Goal: Task Accomplishment & Management: Use online tool/utility

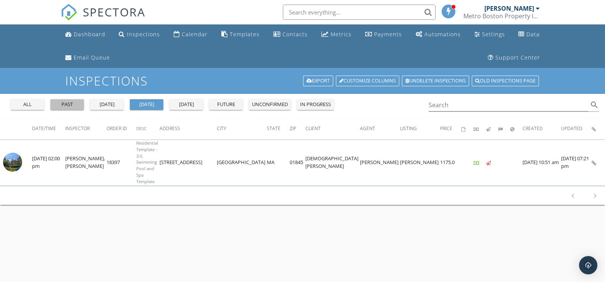
click at [79, 101] on div "past" at bounding box center [66, 105] width 27 height 8
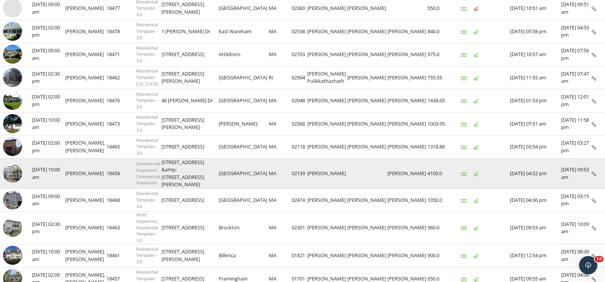
scroll to position [153, 0]
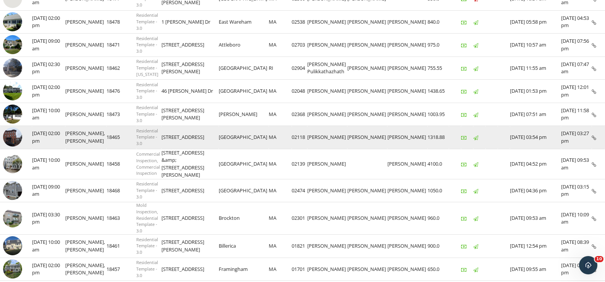
click at [19, 143] on img at bounding box center [12, 137] width 19 height 19
click at [20, 137] on img at bounding box center [12, 137] width 19 height 19
click at [16, 134] on img at bounding box center [12, 137] width 19 height 19
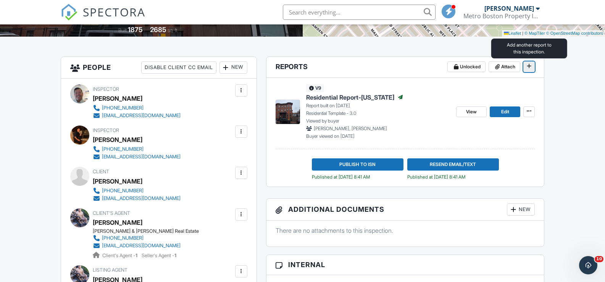
click at [531, 65] on icon at bounding box center [529, 65] width 5 height 5
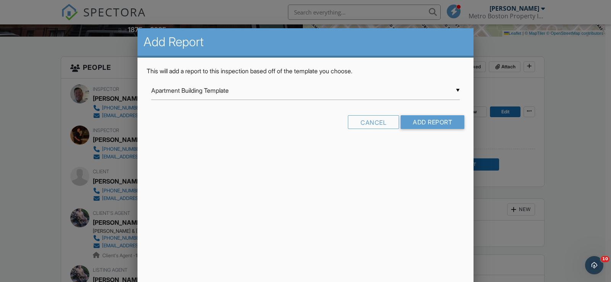
click at [360, 93] on div "▼ Apartment Building Template Apartment Building Template Asbestos Survey Check…" at bounding box center [305, 90] width 308 height 19
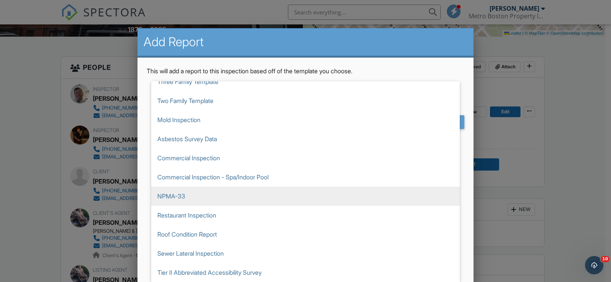
scroll to position [124, 0]
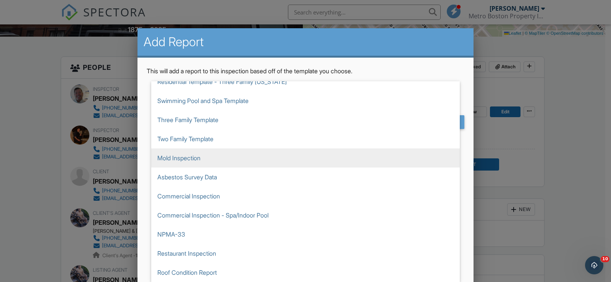
click at [212, 160] on span "Mold Inspection" at bounding box center [305, 158] width 308 height 19
type input "Mold Inspection"
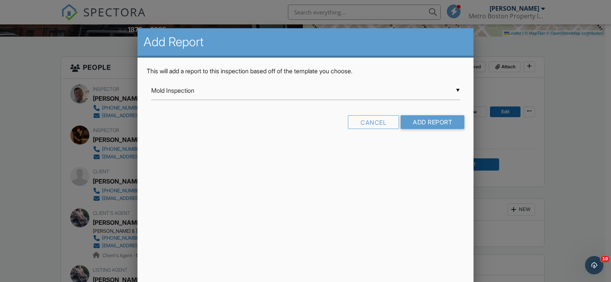
scroll to position [0, 0]
click at [448, 126] on input "Add Report" at bounding box center [433, 122] width 64 height 14
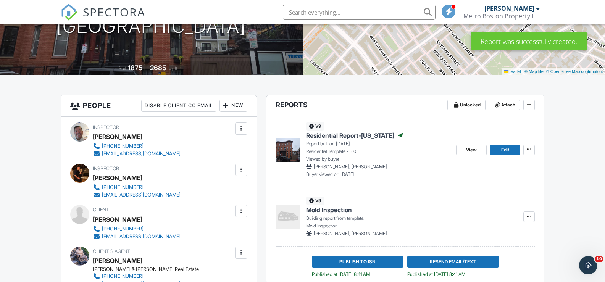
click at [326, 213] on span "Mold Inspection" at bounding box center [329, 210] width 46 height 8
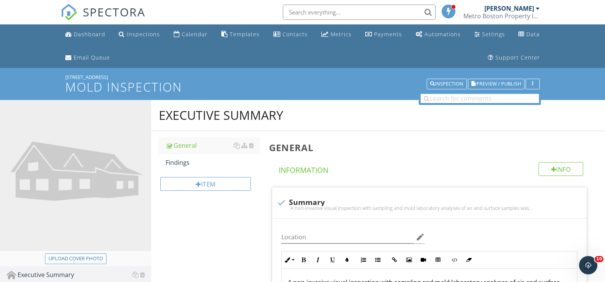
click at [79, 254] on button "Upload cover photo" at bounding box center [75, 259] width 61 height 11
type input "C:\fakepath\20250924_132751.jpg"
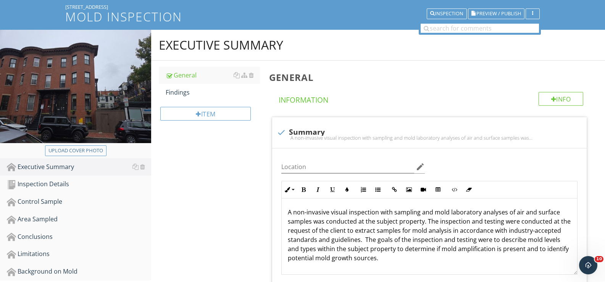
scroll to position [76, 0]
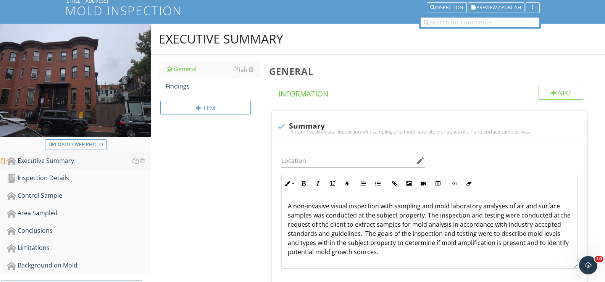
click at [46, 164] on div "Executive Summary" at bounding box center [79, 161] width 144 height 10
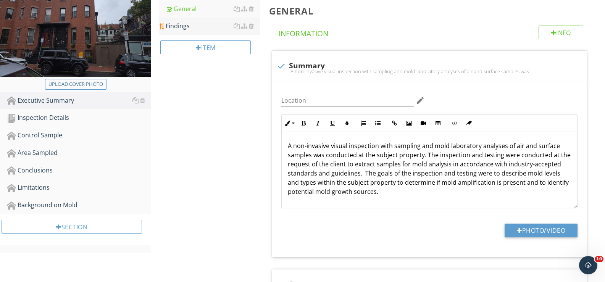
scroll to position [38, 0]
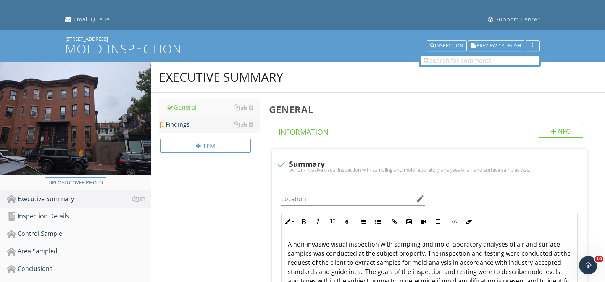
click at [176, 128] on div "Findings" at bounding box center [213, 124] width 94 height 9
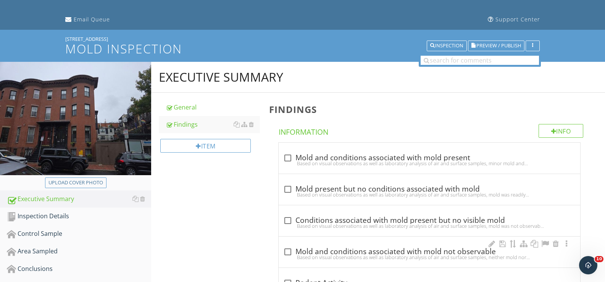
click at [289, 254] on div "Based on visual observations as well as laboratory analysis of air and surface …" at bounding box center [429, 257] width 292 height 6
checkbox input "true"
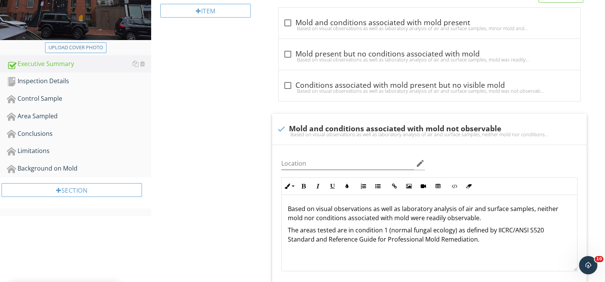
scroll to position [191, 0]
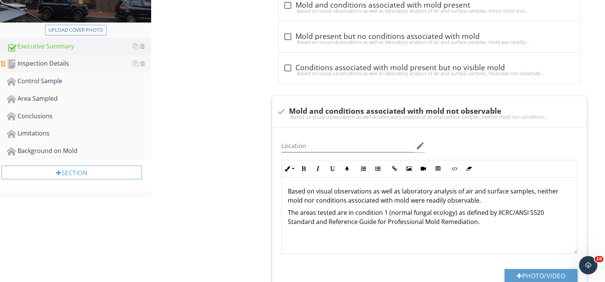
click at [29, 63] on div "Inspection Details" at bounding box center [79, 64] width 144 height 10
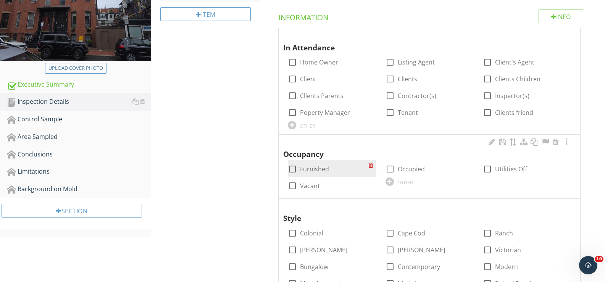
scroll to position [115, 0]
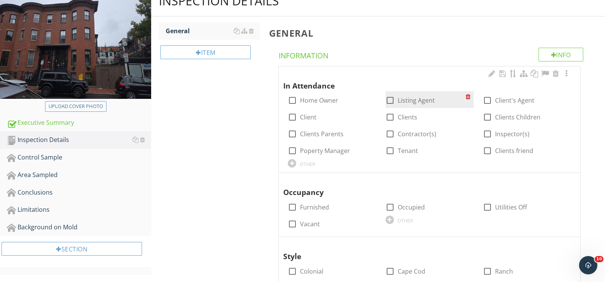
click at [389, 100] on div at bounding box center [390, 100] width 13 height 13
checkbox input "true"
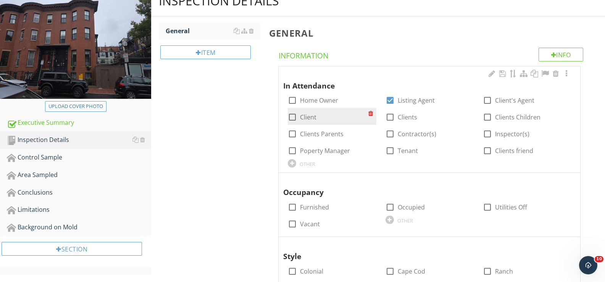
click at [310, 118] on label "Client" at bounding box center [308, 117] width 16 height 8
checkbox input "true"
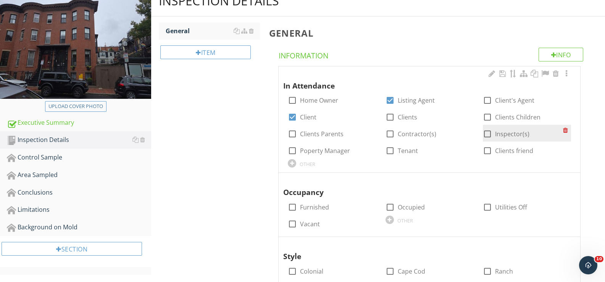
click at [492, 137] on div at bounding box center [487, 134] width 13 height 13
checkbox input "true"
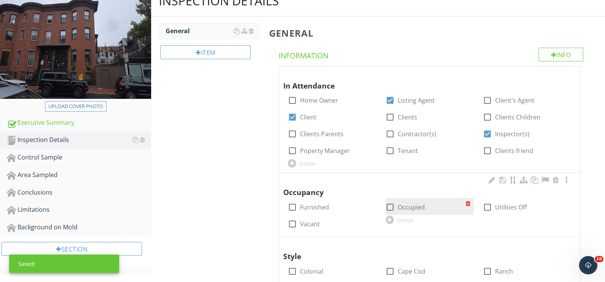
click at [392, 207] on div at bounding box center [390, 207] width 13 height 13
checkbox input "true"
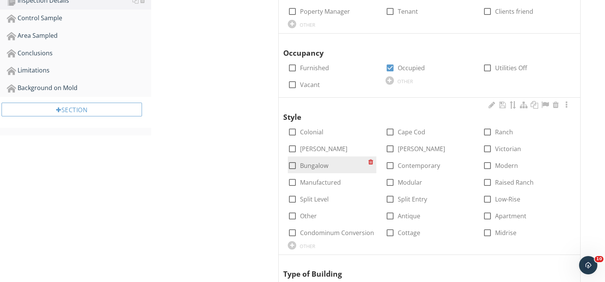
scroll to position [267, 0]
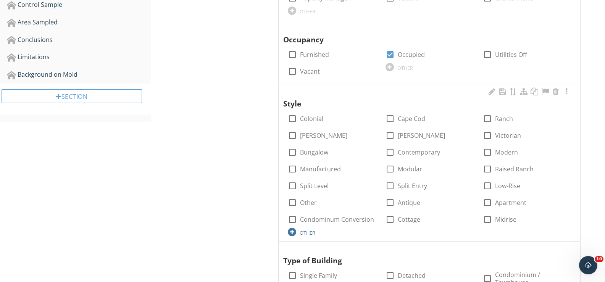
click at [310, 231] on div "OTHER" at bounding box center [308, 233] width 16 height 6
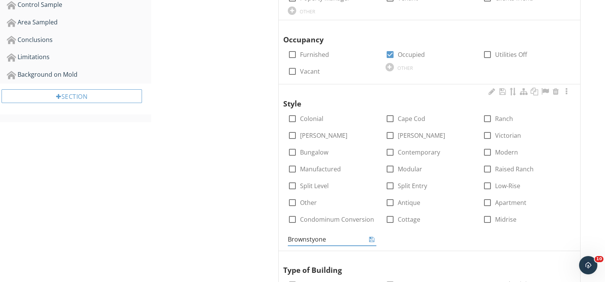
click at [316, 241] on input "Brownstyone" at bounding box center [327, 239] width 78 height 13
type input "Brownstone"
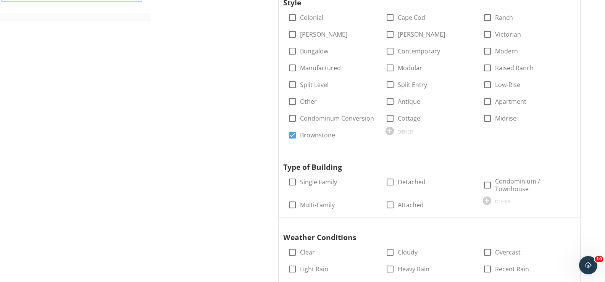
scroll to position [382, 0]
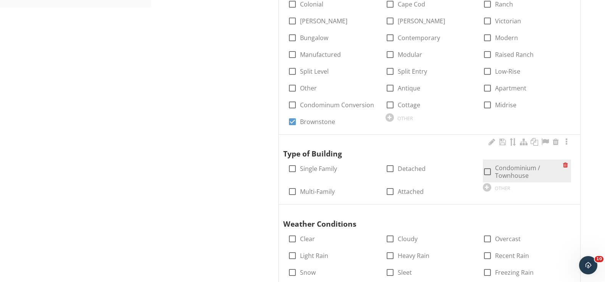
click at [525, 173] on label "Condominium / Townhouse" at bounding box center [529, 171] width 68 height 15
checkbox input "true"
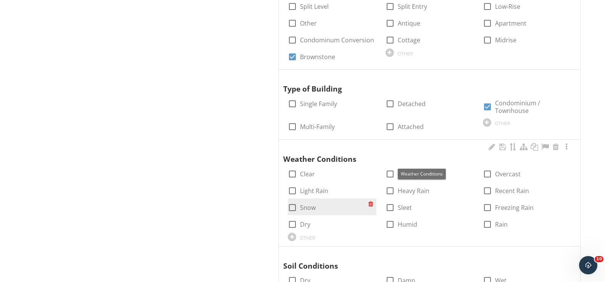
scroll to position [458, 0]
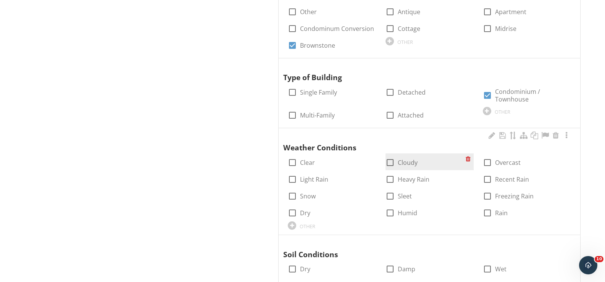
click at [388, 162] on div at bounding box center [390, 162] width 13 height 13
checkbox input "true"
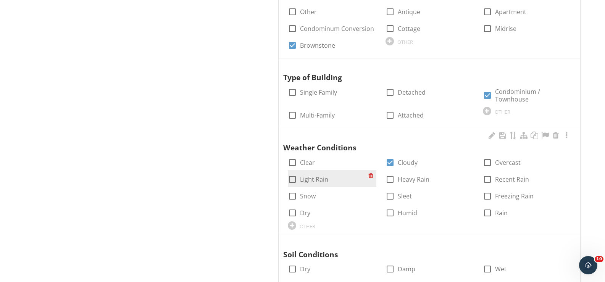
click at [304, 181] on label "Light Rain" at bounding box center [314, 180] width 28 height 8
checkbox input "true"
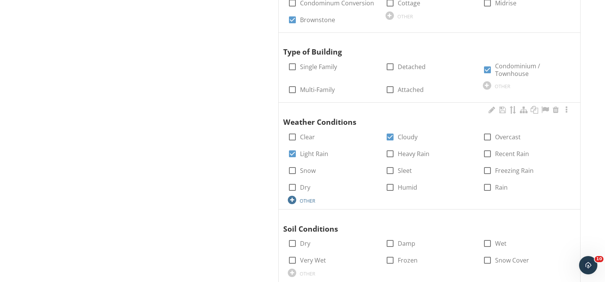
scroll to position [496, 0]
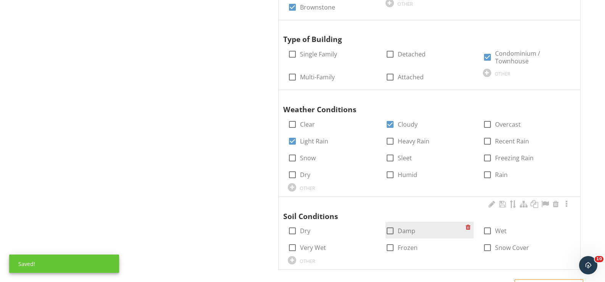
click at [392, 232] on div at bounding box center [390, 231] width 13 height 13
checkbox input "true"
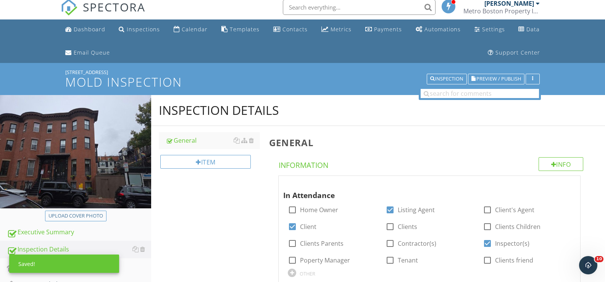
scroll to position [76, 0]
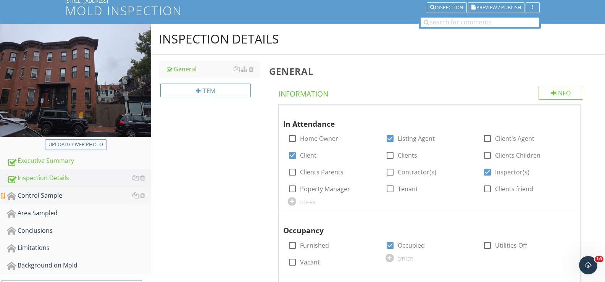
click at [27, 190] on link "Control Sample" at bounding box center [79, 196] width 144 height 18
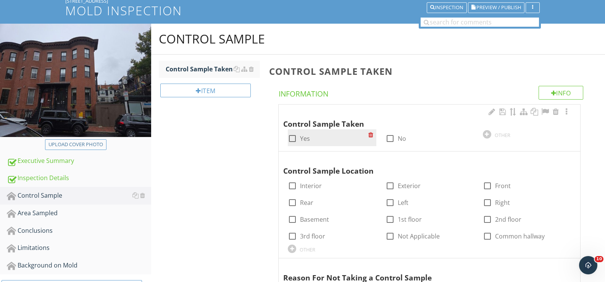
click at [304, 137] on label "Yes" at bounding box center [305, 139] width 10 height 8
checkbox input "true"
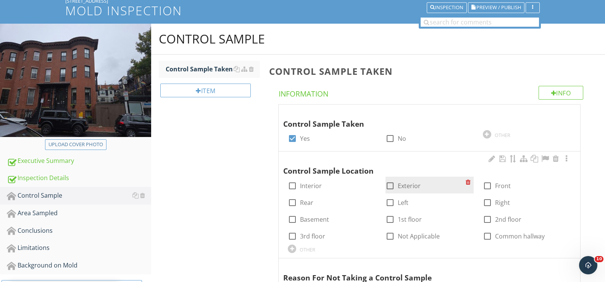
click at [406, 183] on label "Exterior" at bounding box center [409, 186] width 23 height 8
checkbox input "true"
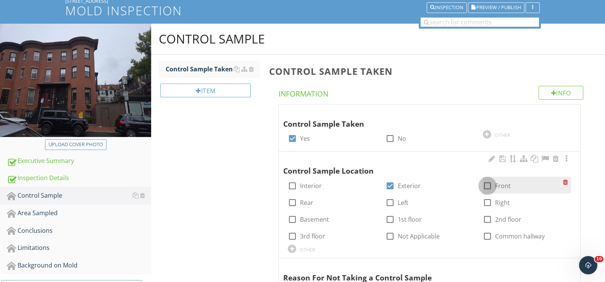
click at [488, 183] on div at bounding box center [487, 185] width 13 height 13
checkbox input "true"
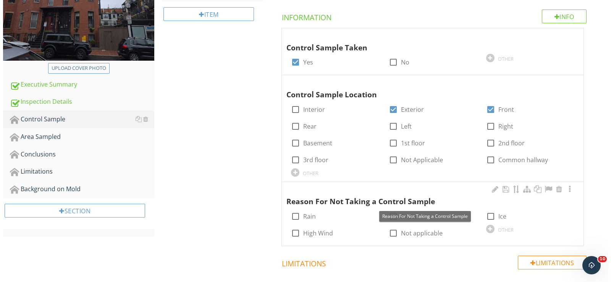
scroll to position [191, 0]
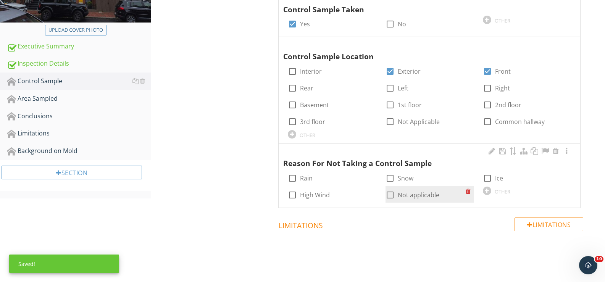
click at [403, 193] on label "Not applicable" at bounding box center [419, 195] width 42 height 8
checkbox input "true"
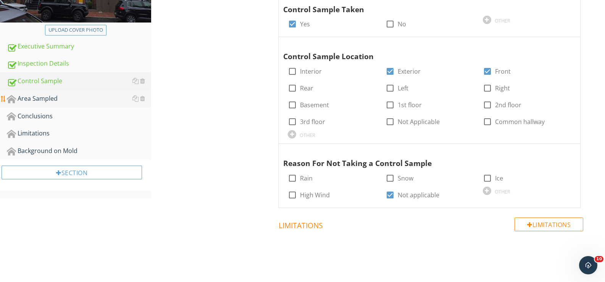
click at [20, 99] on div "Area Sampled" at bounding box center [79, 99] width 144 height 10
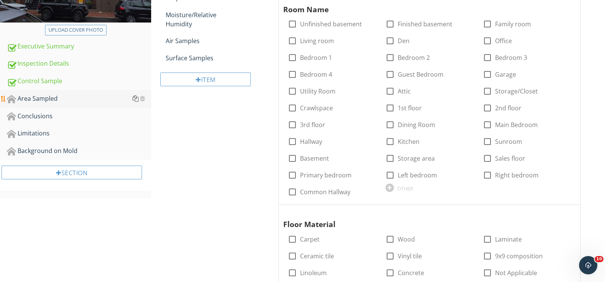
click at [135, 98] on div at bounding box center [135, 98] width 6 height 6
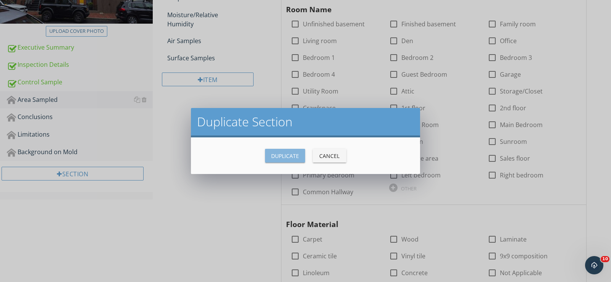
click at [279, 160] on div "Duplicate" at bounding box center [285, 156] width 28 height 8
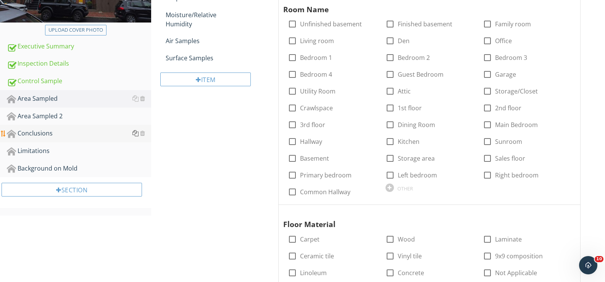
click at [138, 134] on div at bounding box center [135, 133] width 6 height 6
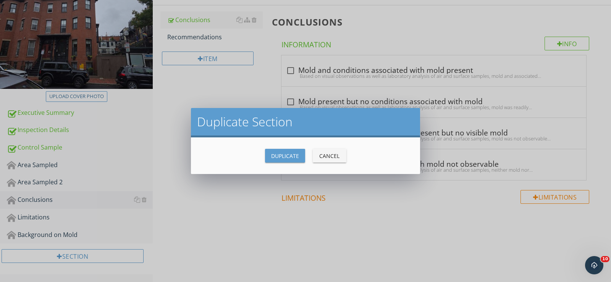
scroll to position [126, 0]
click at [284, 152] on div "Duplicate" at bounding box center [285, 156] width 28 height 8
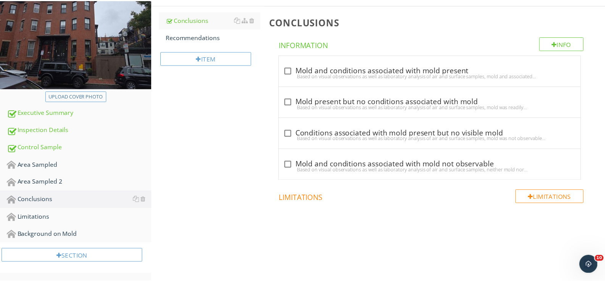
scroll to position [124, 0]
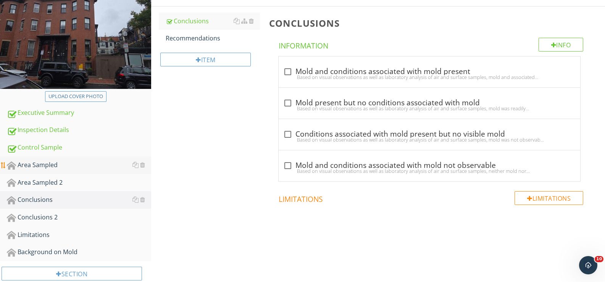
click at [73, 166] on div "Area Sampled" at bounding box center [79, 165] width 144 height 10
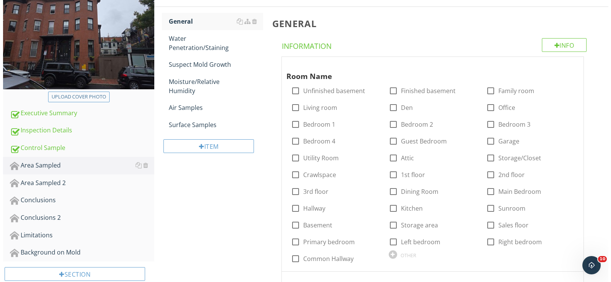
scroll to position [48, 0]
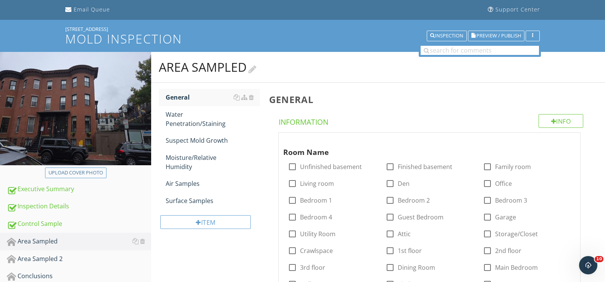
click at [260, 69] on h2 "Area Sampled" at bounding box center [378, 67] width 439 height 15
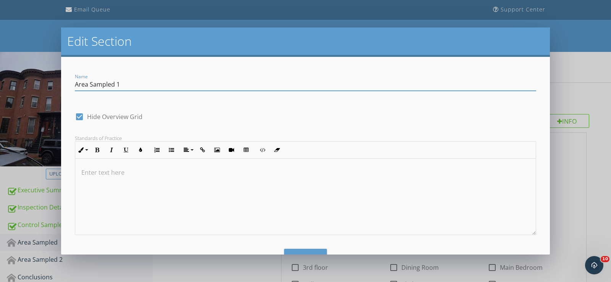
type input "Area Sampled 1"
click at [139, 181] on div at bounding box center [305, 197] width 460 height 76
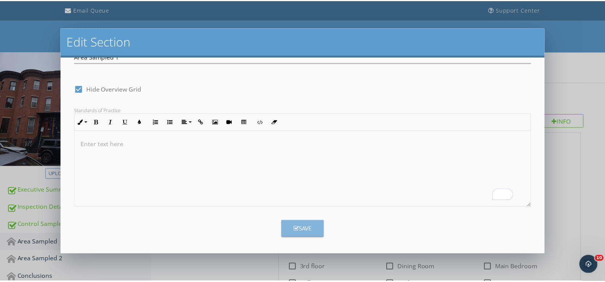
scroll to position [0, 0]
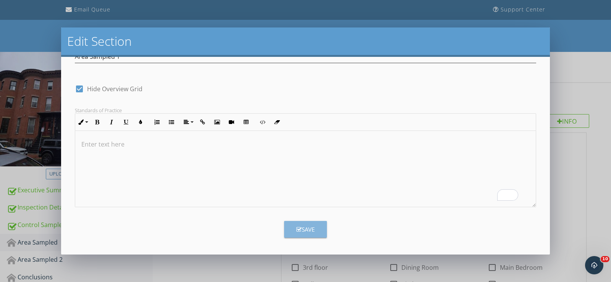
click at [299, 226] on div "Save" at bounding box center [305, 229] width 18 height 9
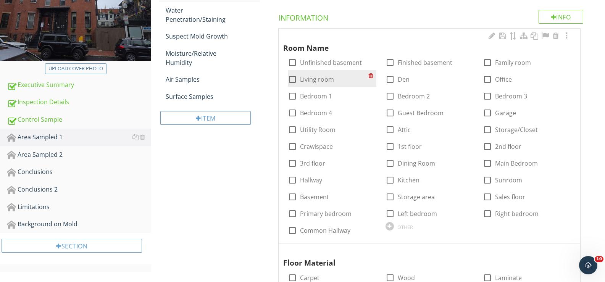
scroll to position [163, 0]
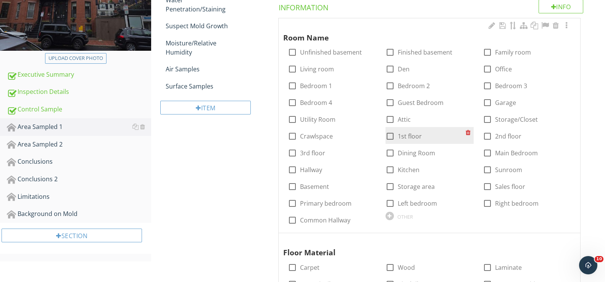
click at [407, 136] on label "1st floor" at bounding box center [410, 136] width 24 height 8
checkbox input "true"
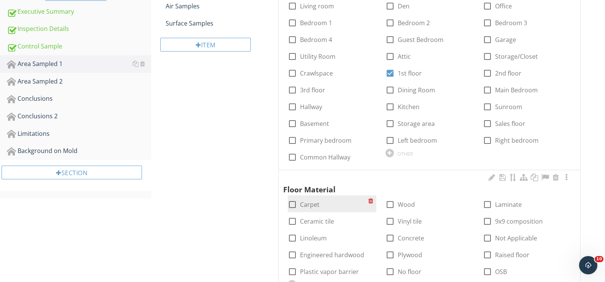
scroll to position [239, 0]
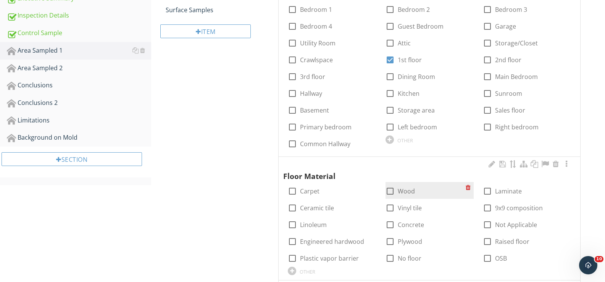
click at [403, 188] on label "Wood" at bounding box center [406, 191] width 17 height 8
checkbox input "true"
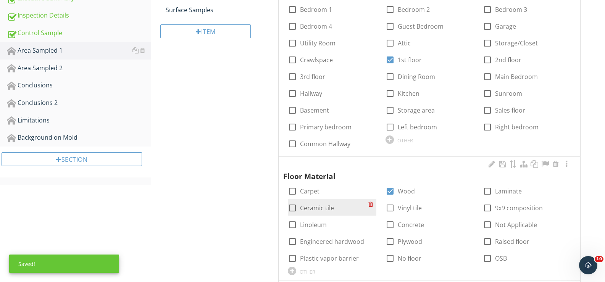
click at [329, 213] on div "check_box_outline_blank Ceramic tile" at bounding box center [311, 208] width 46 height 9
click at [329, 210] on label "Ceramic tile" at bounding box center [317, 208] width 34 height 8
checkbox input "true"
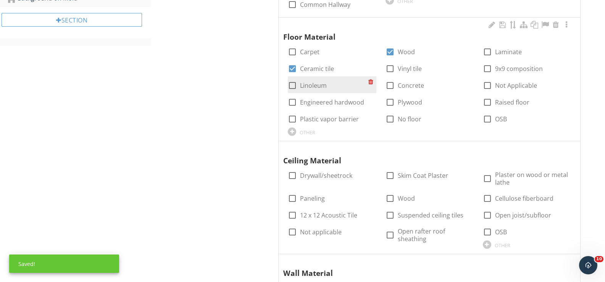
scroll to position [392, 0]
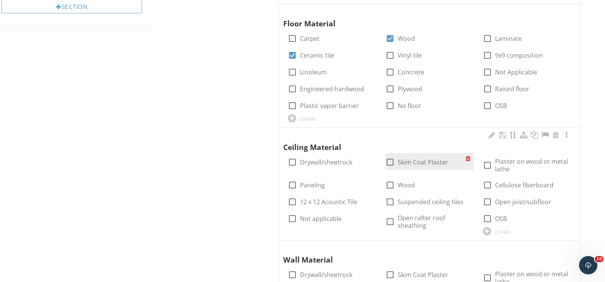
click at [420, 166] on div "check_box_outline_blank Skim Coat Plaster" at bounding box center [417, 162] width 63 height 9
click at [421, 164] on label "Skim Coat Plaster" at bounding box center [423, 162] width 50 height 8
checkbox input "true"
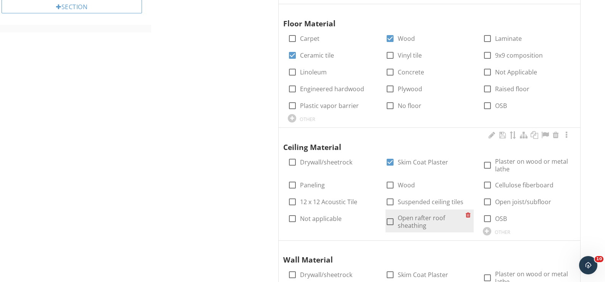
scroll to position [430, 0]
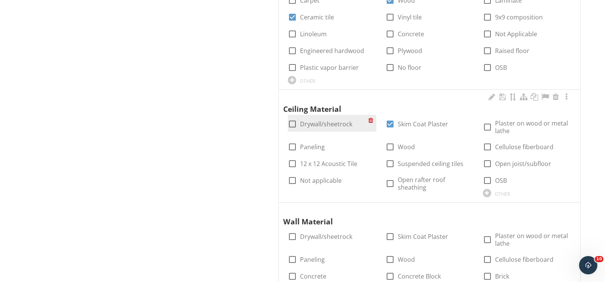
click at [291, 122] on div at bounding box center [292, 124] width 13 height 13
checkbox input "true"
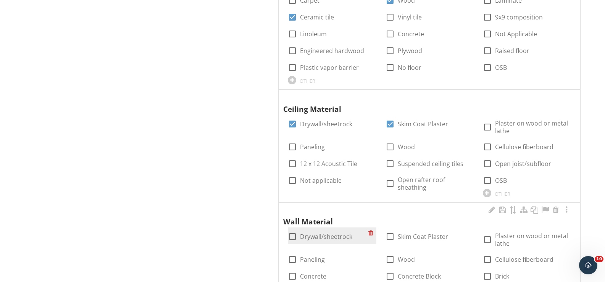
click at [310, 236] on label "Drywall/sheetrock" at bounding box center [326, 237] width 52 height 8
checkbox input "true"
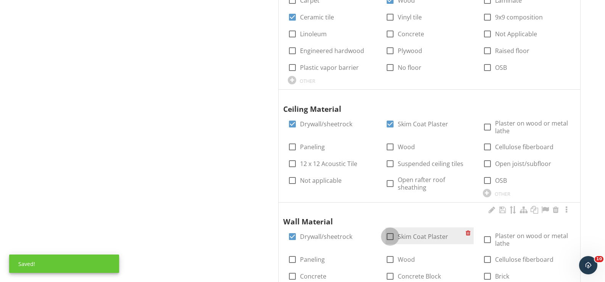
click at [392, 236] on div at bounding box center [390, 236] width 13 height 13
checkbox input "true"
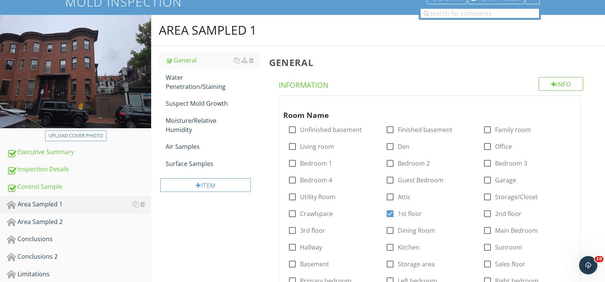
scroll to position [48, 0]
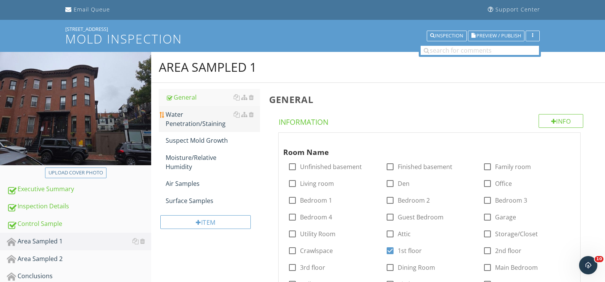
click at [179, 116] on div "Water Penetration/Staining" at bounding box center [213, 119] width 94 height 18
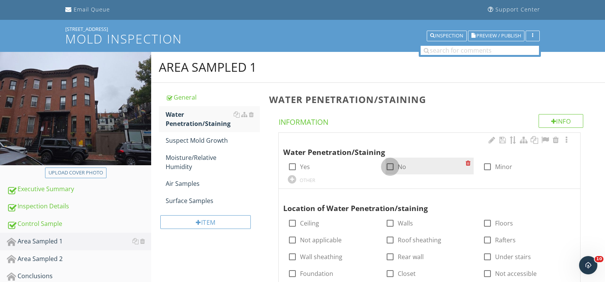
click at [389, 170] on div at bounding box center [390, 166] width 13 height 13
checkbox input "true"
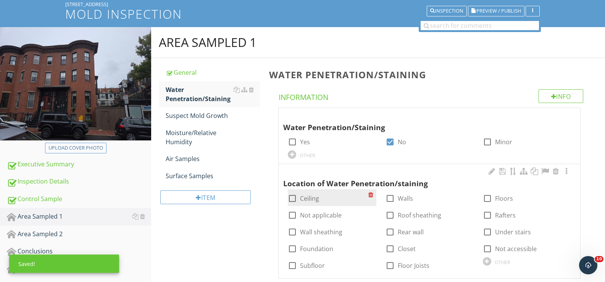
scroll to position [86, 0]
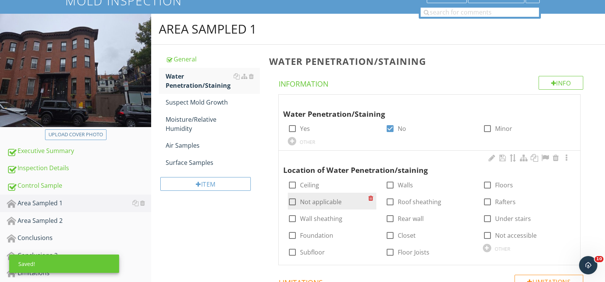
click at [329, 202] on label "Not applicable" at bounding box center [321, 202] width 42 height 8
checkbox input "true"
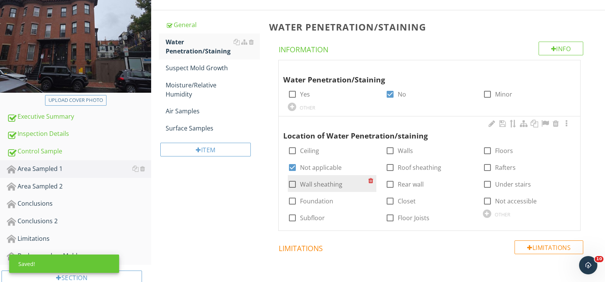
scroll to position [155, 0]
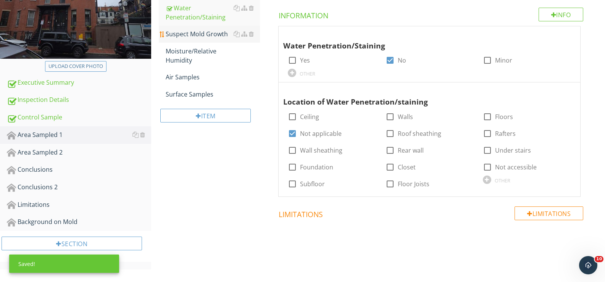
drag, startPoint x: 178, startPoint y: 36, endPoint x: 197, endPoint y: 39, distance: 19.3
click at [178, 36] on div "Suspect Mold Growth" at bounding box center [213, 33] width 94 height 9
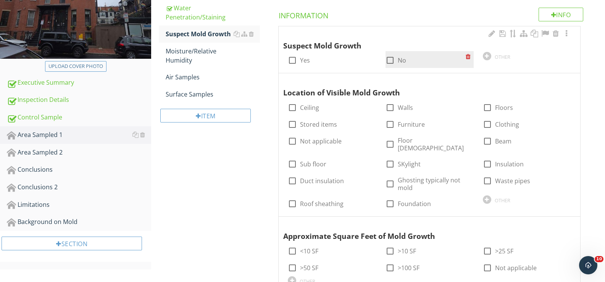
click at [398, 61] on label "No" at bounding box center [402, 61] width 8 height 8
checkbox input "true"
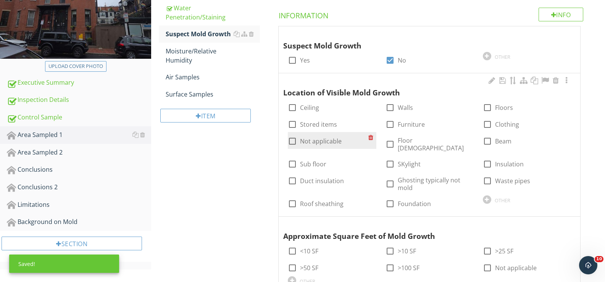
click at [317, 137] on div "check_box_outline_blank Not applicable" at bounding box center [315, 141] width 54 height 9
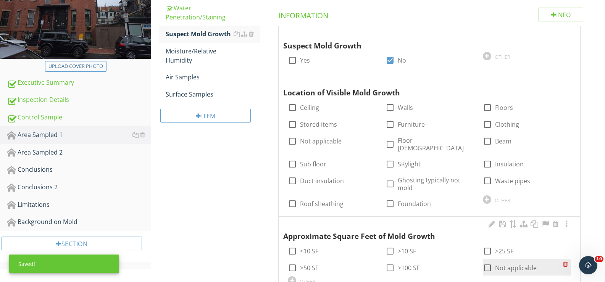
click at [510, 264] on label "Not applicable" at bounding box center [516, 268] width 42 height 8
checkbox input "true"
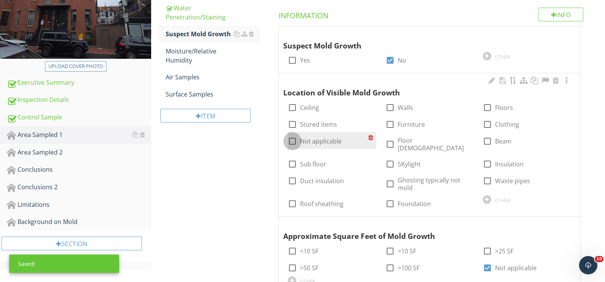
click at [298, 142] on div at bounding box center [292, 141] width 13 height 13
checkbox input "true"
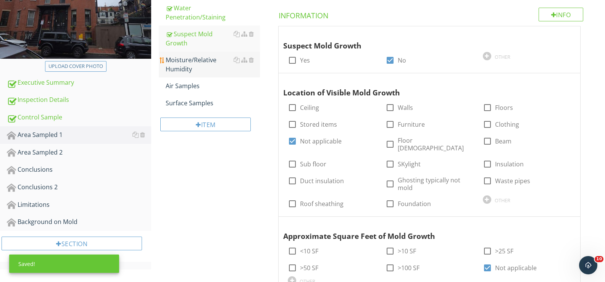
click at [174, 63] on div "Moisture/Relative Humidity" at bounding box center [213, 64] width 94 height 18
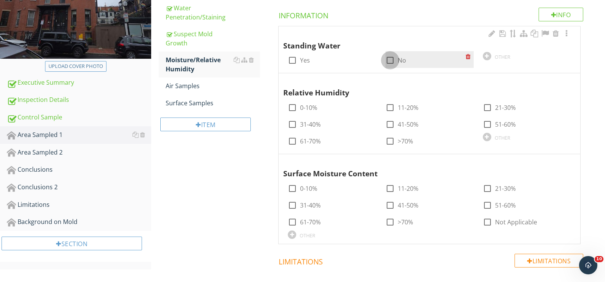
click at [385, 61] on div at bounding box center [390, 60] width 13 height 13
checkbox input "true"
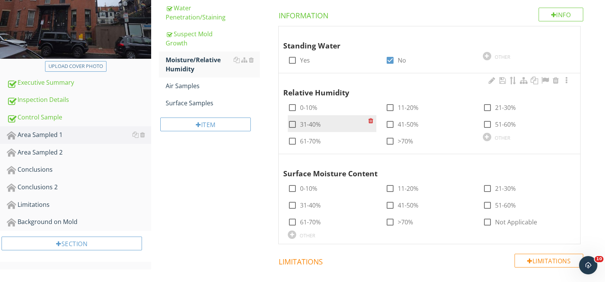
drag, startPoint x: 395, startPoint y: 125, endPoint x: 309, endPoint y: 121, distance: 86.4
click at [309, 99] on div "check_box_outline_blank 0-10% check_box_outline_blank 11-20% check_box_outline_…" at bounding box center [429, 99] width 292 height 0
click at [306, 119] on div "check_box_outline_blank 31-40%" at bounding box center [328, 123] width 80 height 11
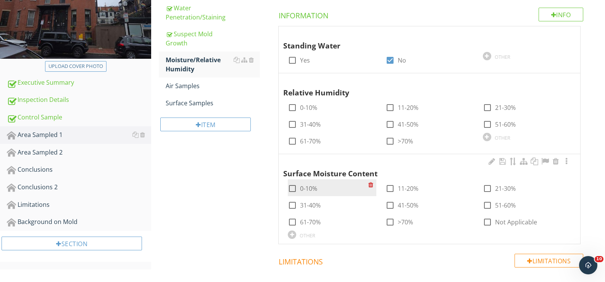
click at [304, 186] on label "0-10%" at bounding box center [308, 189] width 17 height 8
checkbox input "true"
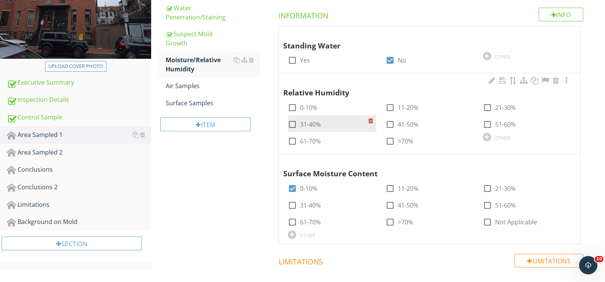
click at [307, 121] on label "31-40%" at bounding box center [310, 125] width 21 height 8
checkbox input "true"
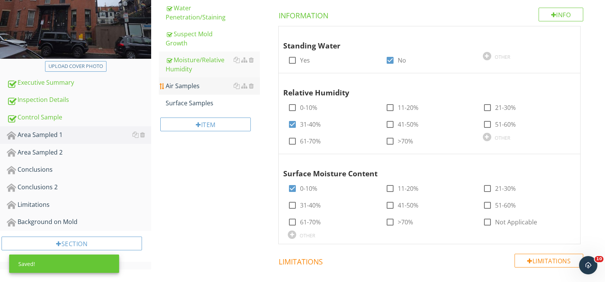
click at [184, 86] on div "Air Samples" at bounding box center [213, 85] width 94 height 9
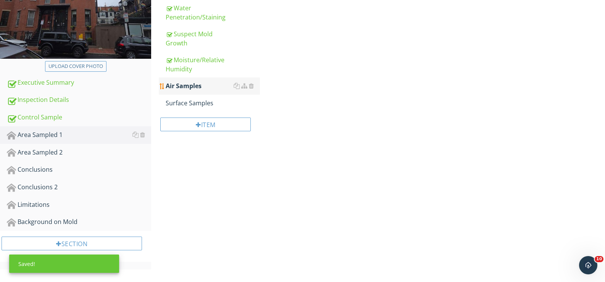
scroll to position [142, 0]
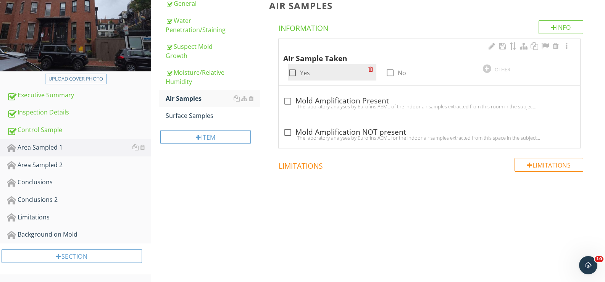
click at [300, 70] on div "check_box_outline_blank Yes" at bounding box center [299, 72] width 22 height 9
click at [288, 73] on div at bounding box center [292, 72] width 13 height 13
checkbox input "true"
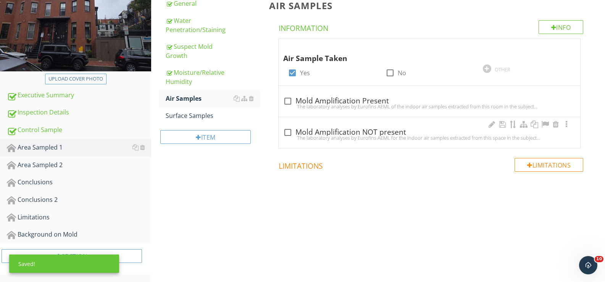
click at [286, 135] on div "The laboratory analyses by Eurofins AEML for the indoor air samples extracted f…" at bounding box center [429, 138] width 292 height 6
checkbox input "true"
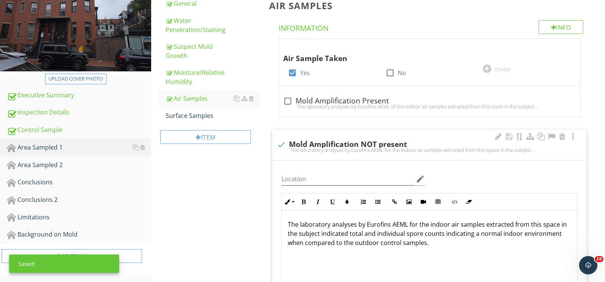
scroll to position [155, 0]
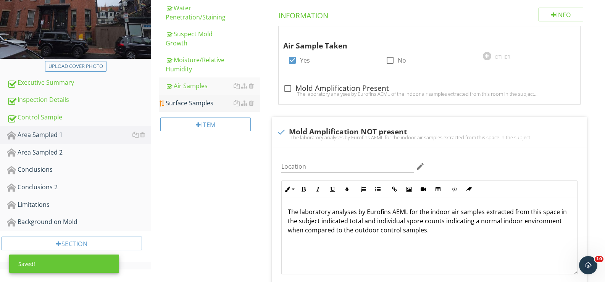
click at [176, 106] on div "Surface Samples" at bounding box center [213, 103] width 94 height 9
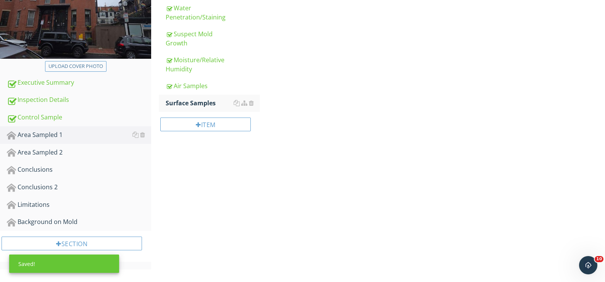
scroll to position [142, 0]
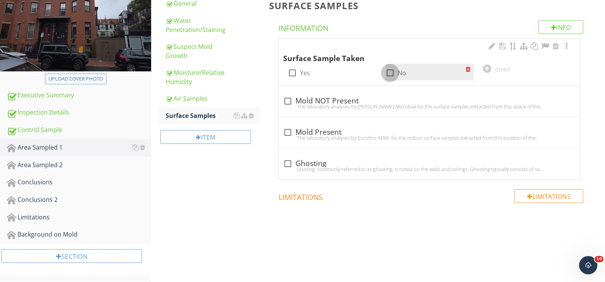
click at [391, 74] on div at bounding box center [390, 72] width 13 height 13
checkbox input "true"
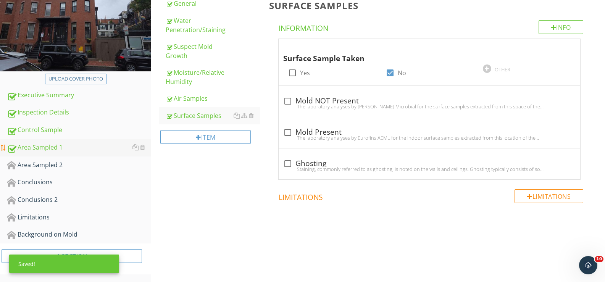
click at [45, 144] on div "Area Sampled 1" at bounding box center [79, 148] width 144 height 10
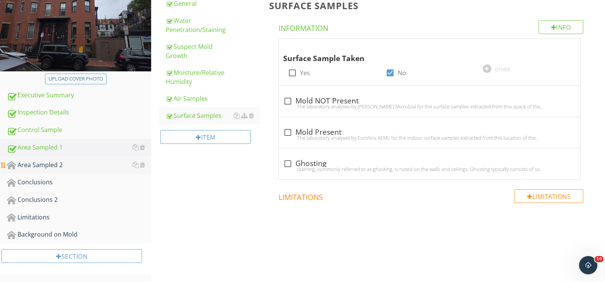
click at [45, 165] on div "Area Sampled 2" at bounding box center [79, 165] width 144 height 10
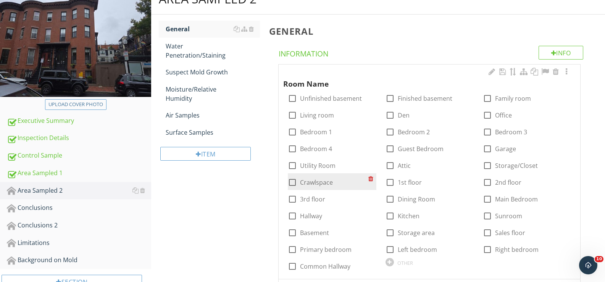
scroll to position [155, 0]
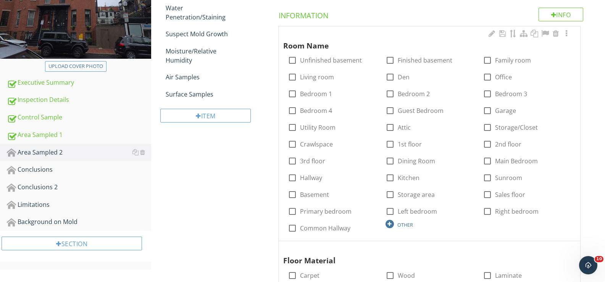
click at [394, 228] on div "OTHER" at bounding box center [430, 223] width 88 height 9
click at [396, 226] on div "OTHER" at bounding box center [430, 223] width 88 height 9
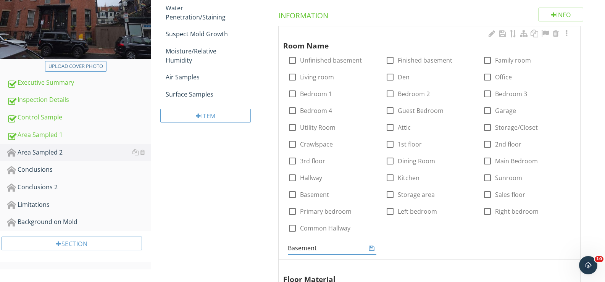
type input "Basement 1"
click at [371, 246] on icon at bounding box center [371, 248] width 5 height 6
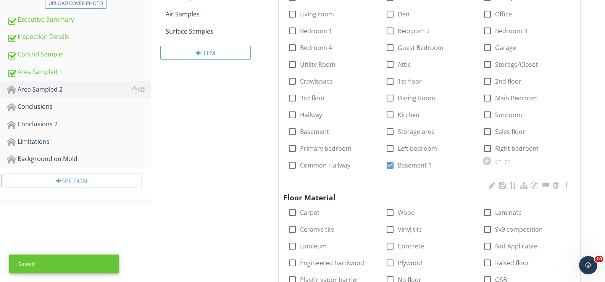
scroll to position [231, 0]
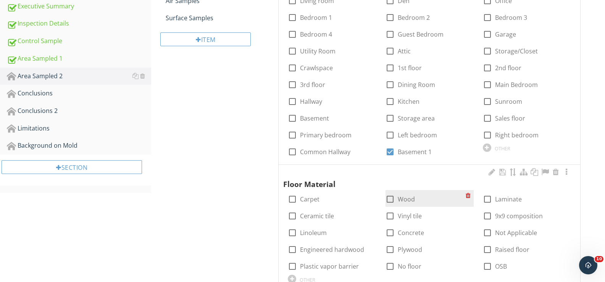
click at [397, 200] on div "check_box_outline_blank Wood" at bounding box center [400, 199] width 29 height 9
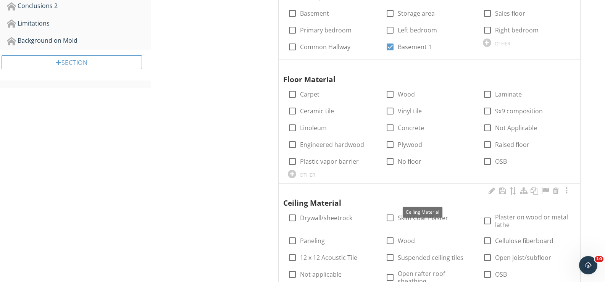
scroll to position [384, 0]
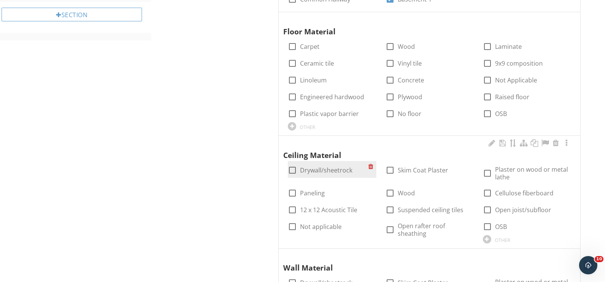
click at [332, 170] on label "Drywall/sheetrock" at bounding box center [326, 170] width 52 height 8
checkbox input "true"
click at [396, 166] on div "check_box_outline_blank Skim Coat Plaster" at bounding box center [417, 170] width 63 height 9
click at [392, 170] on div at bounding box center [390, 170] width 13 height 13
checkbox input "true"
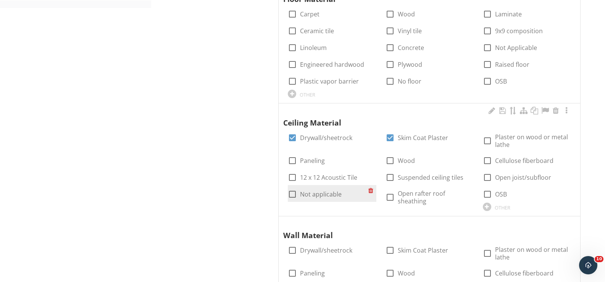
scroll to position [460, 0]
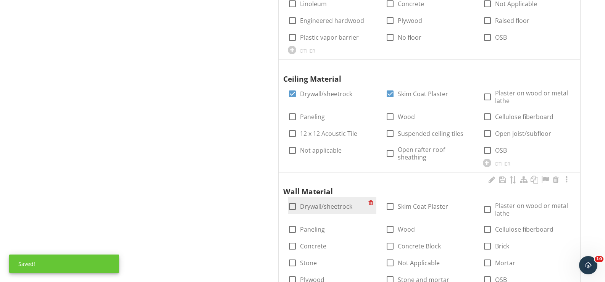
click at [329, 202] on div "check_box_outline_blank Drywall/sheetrock" at bounding box center [320, 206] width 65 height 9
click at [338, 205] on label "Drywall/sheetrock" at bounding box center [326, 207] width 52 height 8
checkbox input "true"
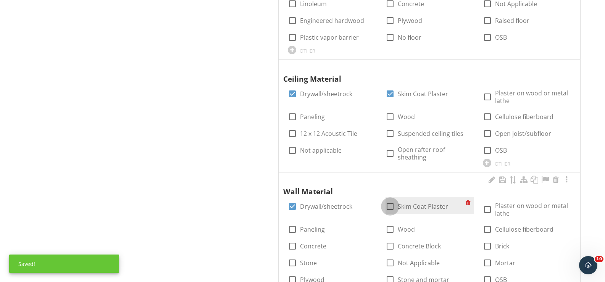
click at [392, 210] on div at bounding box center [390, 206] width 13 height 13
checkbox input "true"
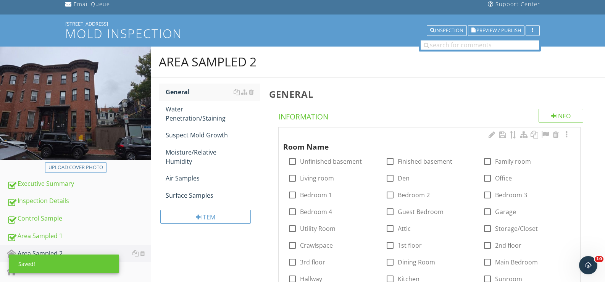
scroll to position [40, 0]
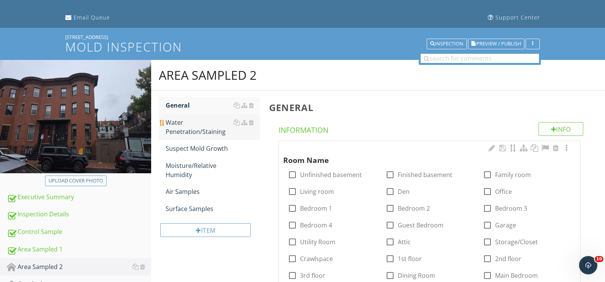
click at [194, 128] on div "Water Penetration/Staining" at bounding box center [213, 127] width 94 height 18
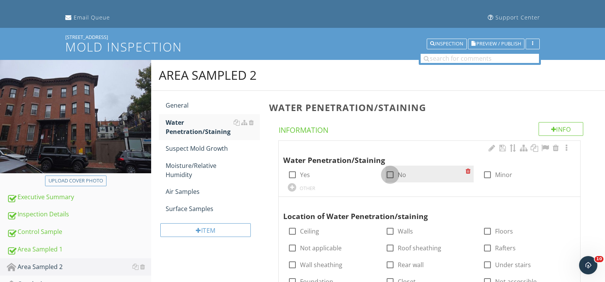
click at [394, 174] on div at bounding box center [390, 174] width 13 height 13
checkbox input "true"
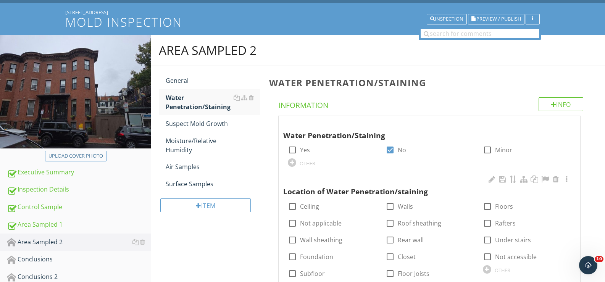
scroll to position [78, 0]
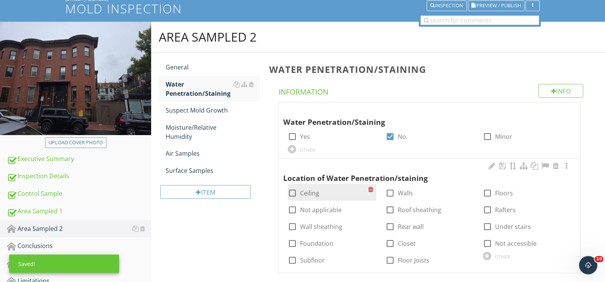
click at [306, 194] on label "Ceiling" at bounding box center [309, 193] width 19 height 8
click at [318, 195] on label "Ceiling" at bounding box center [309, 193] width 19 height 8
checkbox input "false"
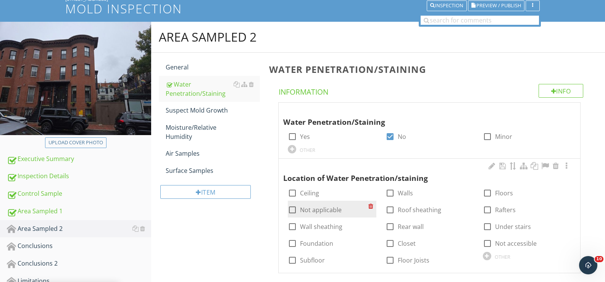
click at [318, 211] on label "Not applicable" at bounding box center [321, 210] width 42 height 8
checkbox input "true"
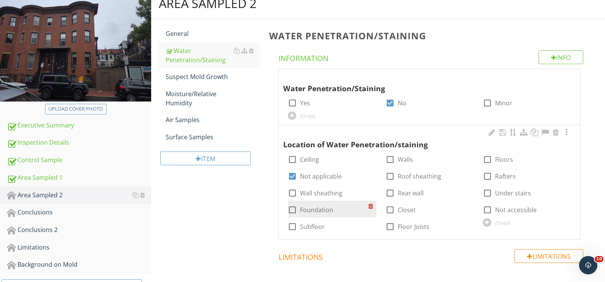
scroll to position [155, 0]
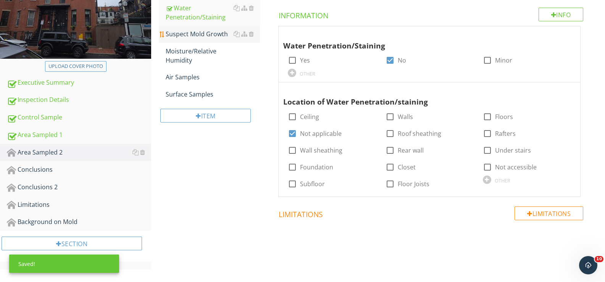
click at [221, 35] on div "Suspect Mold Growth" at bounding box center [213, 33] width 94 height 9
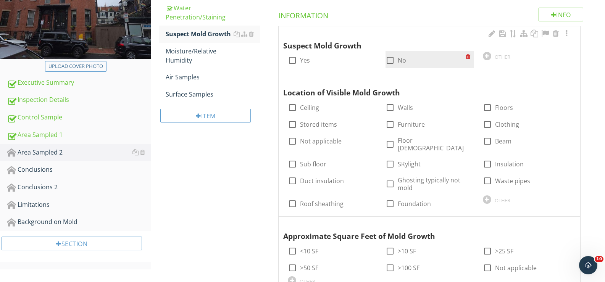
click at [394, 63] on div at bounding box center [390, 60] width 13 height 13
checkbox input "true"
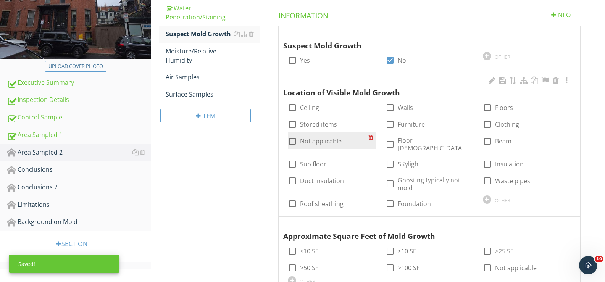
click at [310, 142] on label "Not applicable" at bounding box center [321, 141] width 42 height 8
checkbox input "true"
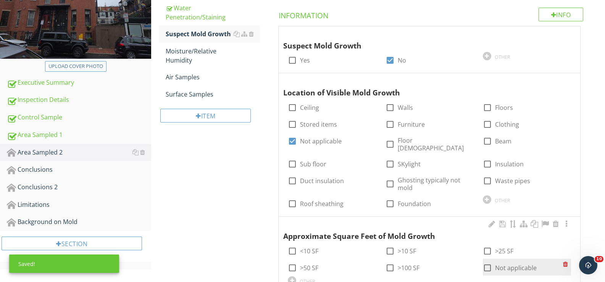
click at [494, 262] on div at bounding box center [487, 268] width 13 height 13
checkbox input "true"
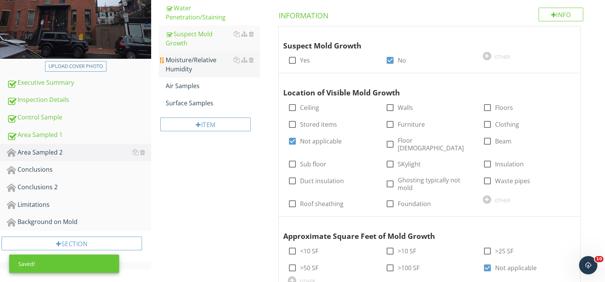
click at [195, 61] on div "Moisture/Relative Humidity" at bounding box center [213, 64] width 94 height 18
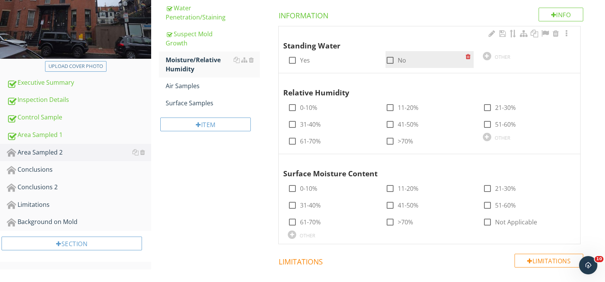
click at [395, 60] on div at bounding box center [390, 60] width 13 height 13
checkbox input "true"
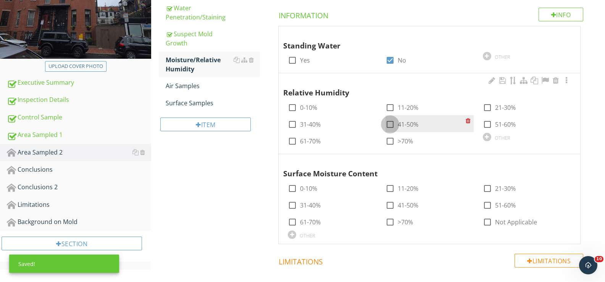
click at [394, 120] on div at bounding box center [390, 124] width 13 height 13
checkbox input "true"
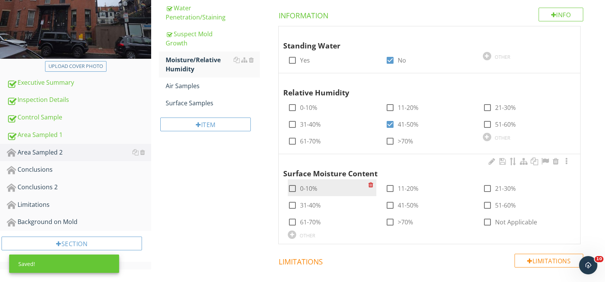
click at [302, 185] on label "0-10%" at bounding box center [308, 189] width 17 height 8
checkbox input "true"
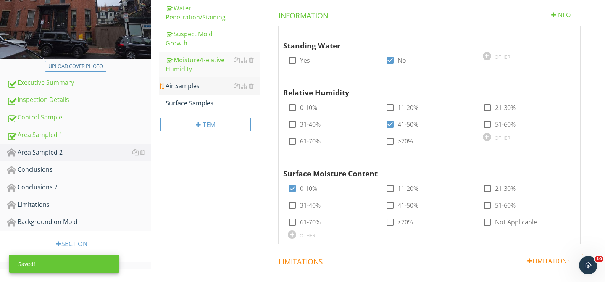
click at [188, 82] on div "Air Samples" at bounding box center [213, 85] width 94 height 9
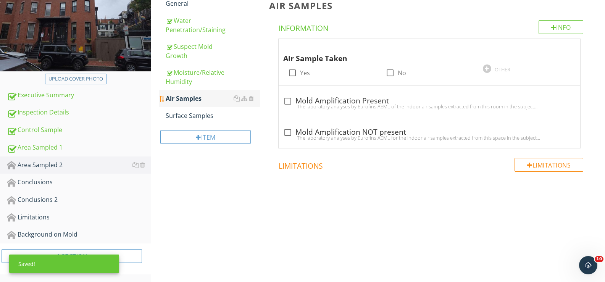
scroll to position [142, 0]
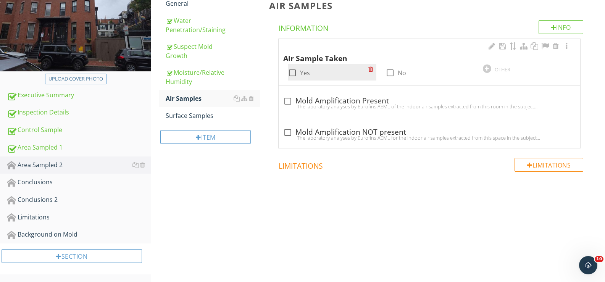
click at [301, 71] on label "Yes" at bounding box center [305, 73] width 10 height 8
checkbox input "true"
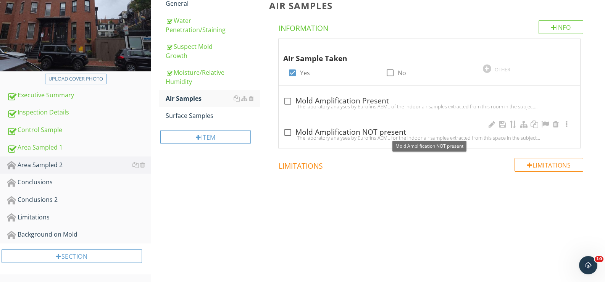
click at [304, 133] on div "check_box_outline_blank Mold Amplification NOT present" at bounding box center [429, 132] width 292 height 9
checkbox input "true"
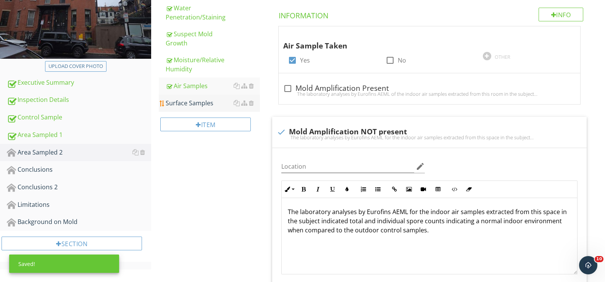
click at [187, 102] on div "Surface Samples" at bounding box center [213, 103] width 94 height 9
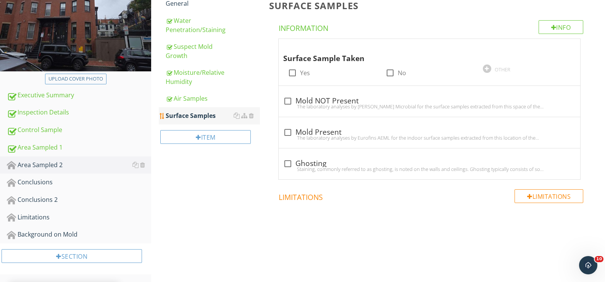
scroll to position [142, 0]
click at [384, 71] on div at bounding box center [390, 72] width 13 height 13
checkbox input "true"
click at [62, 164] on div "Area Sampled 2" at bounding box center [79, 165] width 144 height 10
click at [138, 167] on div at bounding box center [135, 165] width 6 height 6
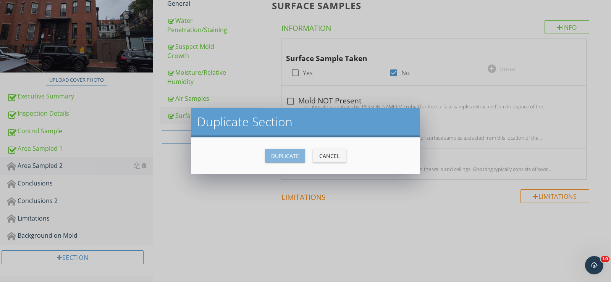
click at [275, 158] on div "Duplicate" at bounding box center [285, 156] width 28 height 8
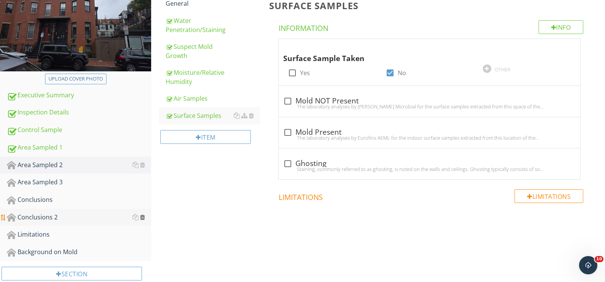
click at [143, 216] on div at bounding box center [142, 217] width 5 height 6
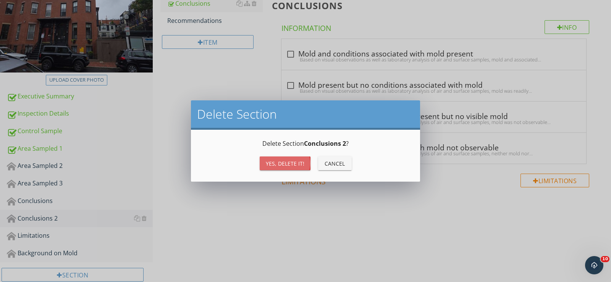
click at [287, 166] on div "Yes, Delete it!" at bounding box center [285, 164] width 39 height 8
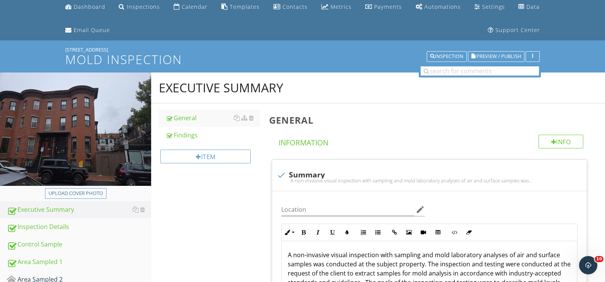
scroll to position [66, 0]
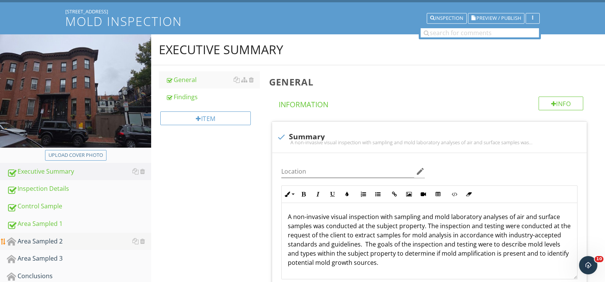
click at [42, 242] on div "Area Sampled 2" at bounding box center [79, 242] width 144 height 10
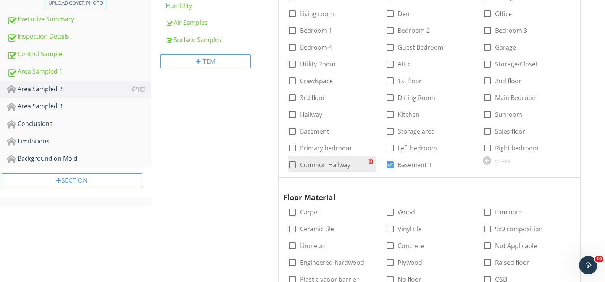
scroll to position [218, 0]
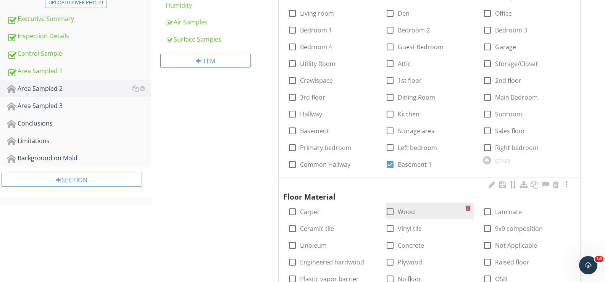
click at [394, 213] on div at bounding box center [390, 211] width 13 height 13
checkbox input "true"
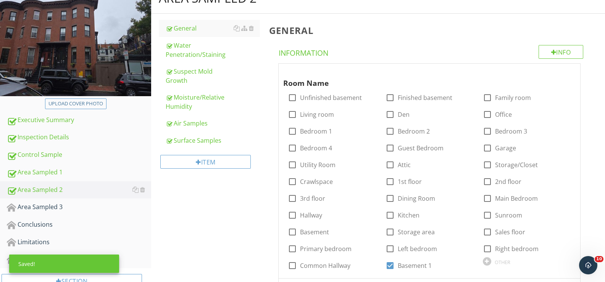
scroll to position [104, 0]
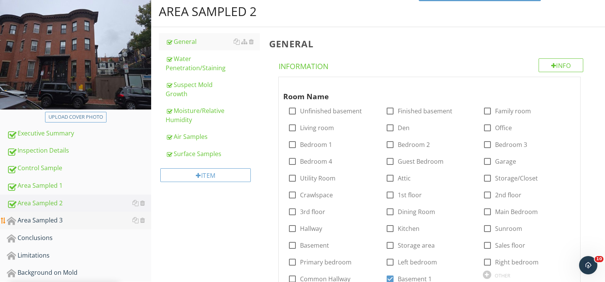
click at [45, 221] on div "Area Sampled 3" at bounding box center [79, 221] width 144 height 10
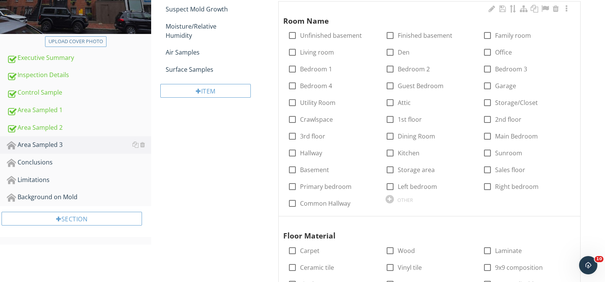
scroll to position [180, 0]
click at [399, 197] on div "OTHER" at bounding box center [405, 199] width 16 height 6
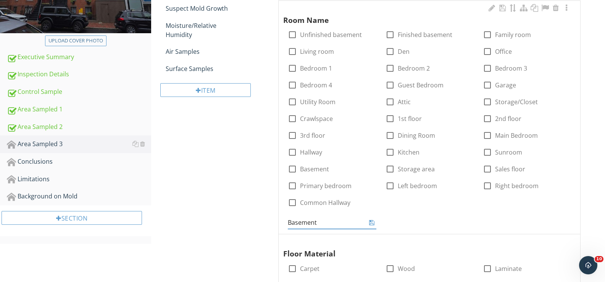
type input "Basement 2"
click at [372, 223] on icon at bounding box center [371, 223] width 5 height 6
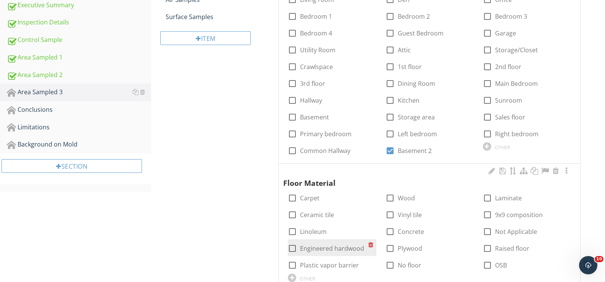
scroll to position [257, 0]
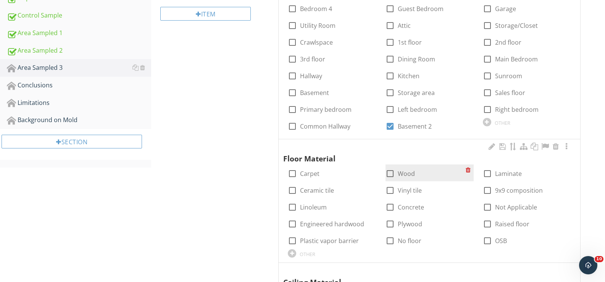
click at [403, 170] on label "Wood" at bounding box center [406, 174] width 17 height 8
checkbox input "true"
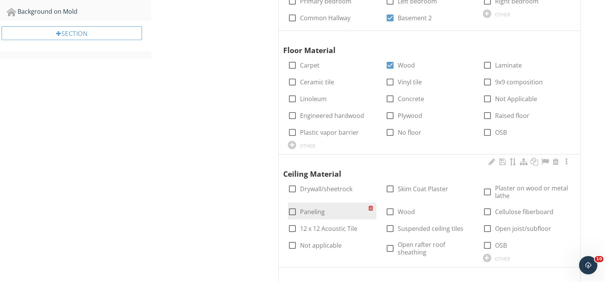
scroll to position [409, 0]
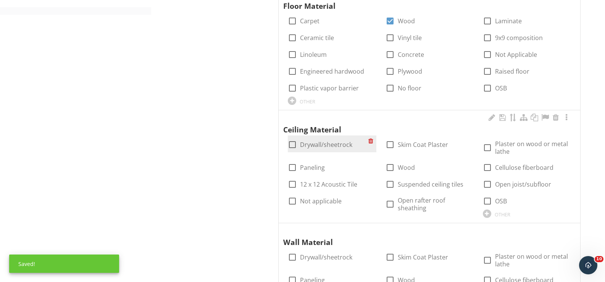
click at [340, 147] on label "Drywall/sheetrock" at bounding box center [326, 145] width 52 height 8
checkbox input "true"
click at [394, 139] on div "check_box_outline_blank Skim Coat Plaster" at bounding box center [426, 144] width 80 height 11
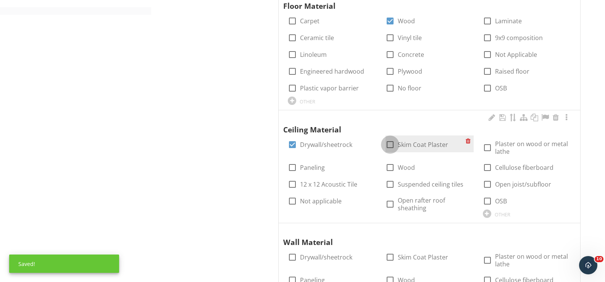
click at [395, 144] on div at bounding box center [390, 144] width 13 height 13
checkbox input "true"
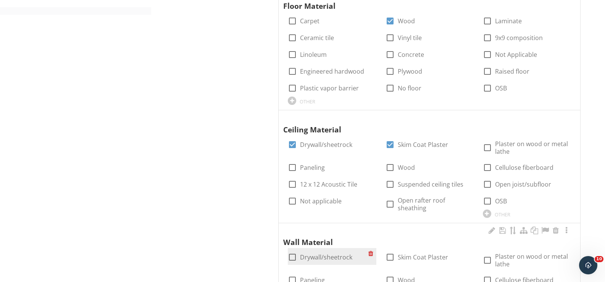
click at [321, 261] on label "Drywall/sheetrock" at bounding box center [326, 258] width 52 height 8
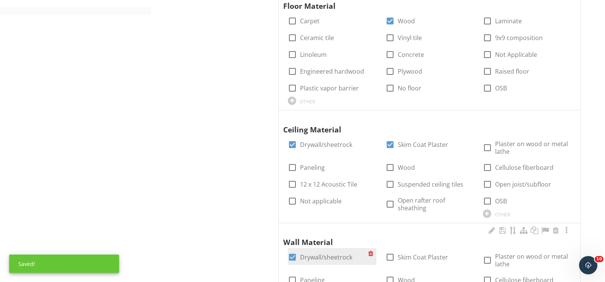
checkbox input "true"
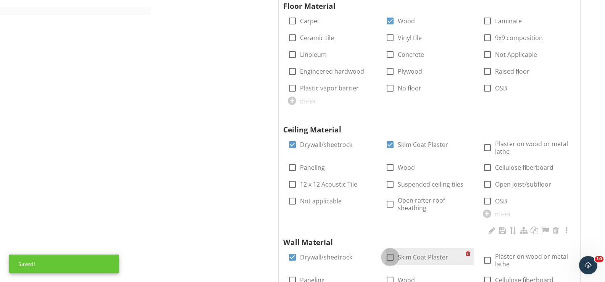
drag, startPoint x: 392, startPoint y: 258, endPoint x: 391, endPoint y: 254, distance: 4.5
click at [392, 257] on div at bounding box center [390, 257] width 13 height 13
checkbox input "true"
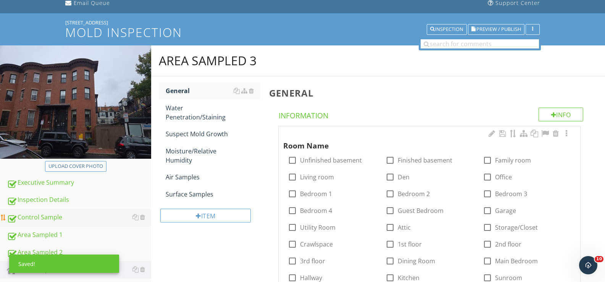
scroll to position [27, 0]
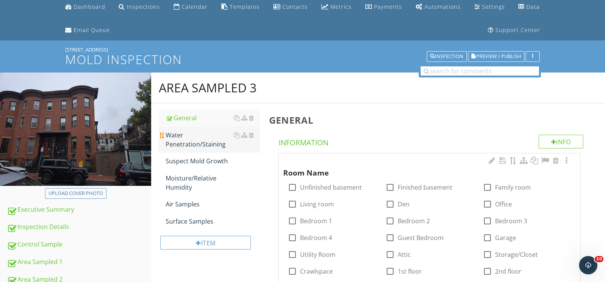
click at [186, 144] on div "Water Penetration/Staining" at bounding box center [213, 140] width 94 height 18
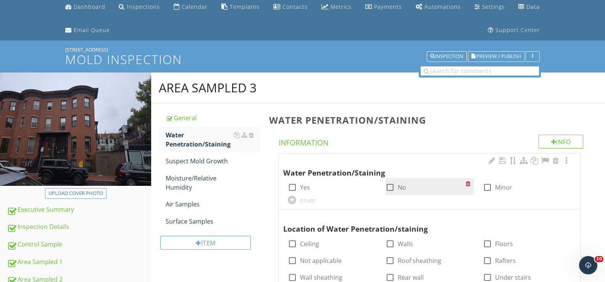
click at [391, 185] on div at bounding box center [390, 187] width 13 height 13
checkbox input "true"
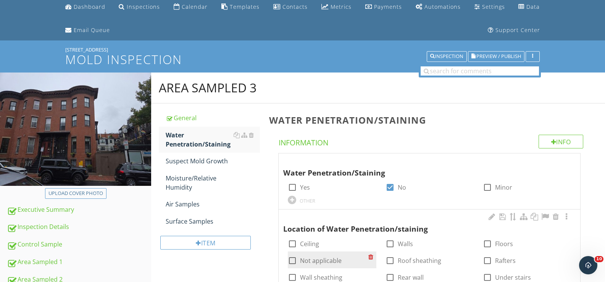
drag, startPoint x: 326, startPoint y: 261, endPoint x: 311, endPoint y: 254, distance: 16.1
click at [326, 261] on label "Not applicable" at bounding box center [321, 261] width 42 height 8
checkbox input "true"
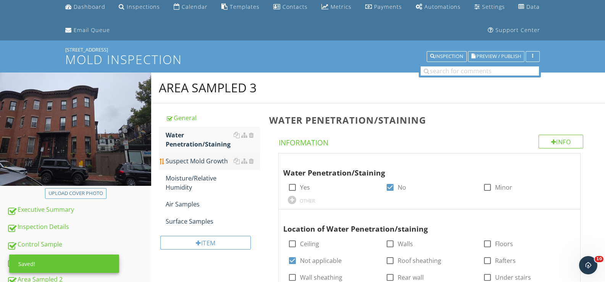
click at [207, 161] on div "Suspect Mold Growth" at bounding box center [213, 161] width 94 height 9
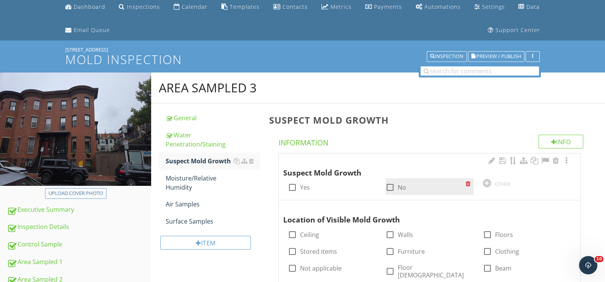
click at [392, 186] on div at bounding box center [390, 187] width 13 height 13
checkbox input "true"
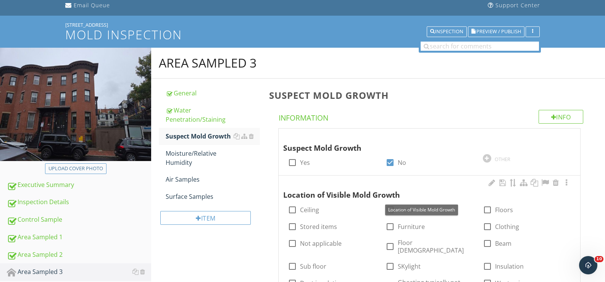
scroll to position [66, 0]
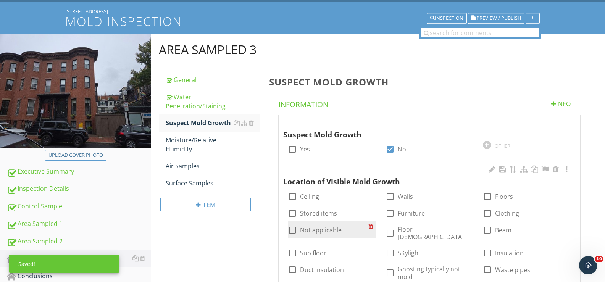
click at [333, 228] on label "Not applicable" at bounding box center [321, 230] width 42 height 8
checkbox input "true"
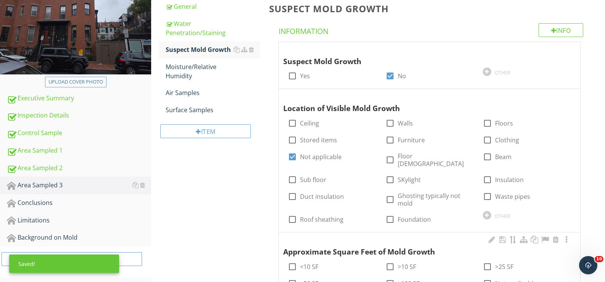
scroll to position [142, 0]
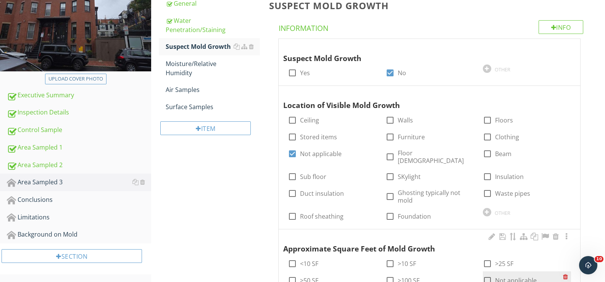
click at [512, 277] on label "Not applicable" at bounding box center [516, 281] width 42 height 8
checkbox input "true"
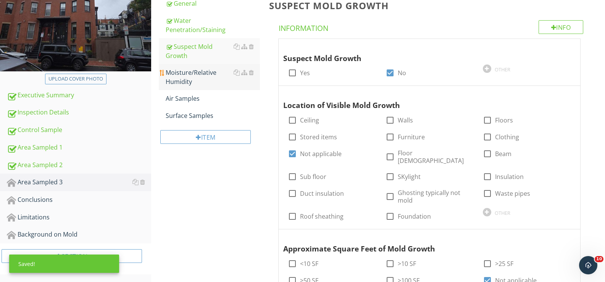
click at [186, 75] on div "Moisture/Relative Humidity" at bounding box center [213, 77] width 94 height 18
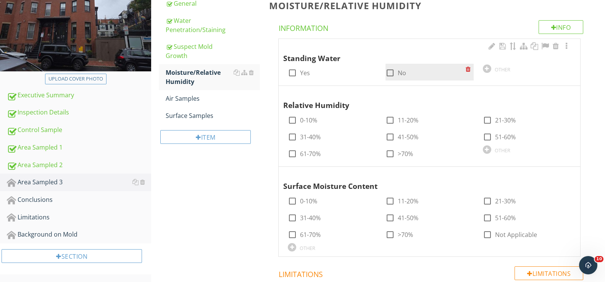
click at [399, 73] on label "No" at bounding box center [402, 73] width 8 height 8
checkbox input "true"
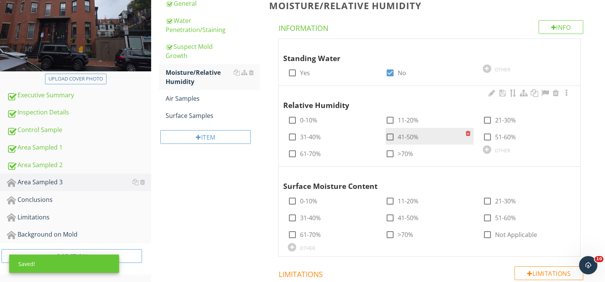
click at [416, 137] on label "41-50%" at bounding box center [408, 137] width 21 height 8
checkbox input "true"
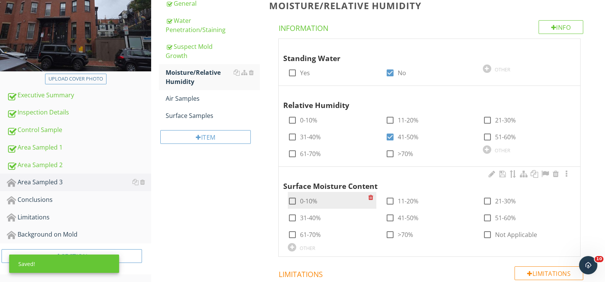
click at [312, 200] on label "0-10%" at bounding box center [308, 201] width 17 height 8
checkbox input "true"
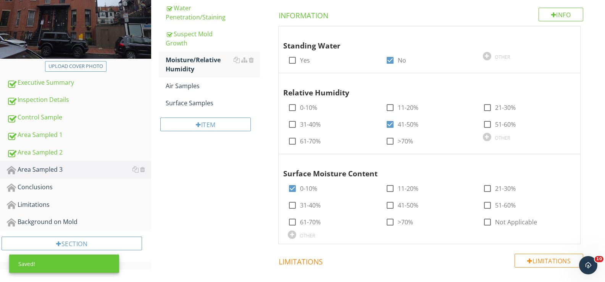
scroll to position [142, 0]
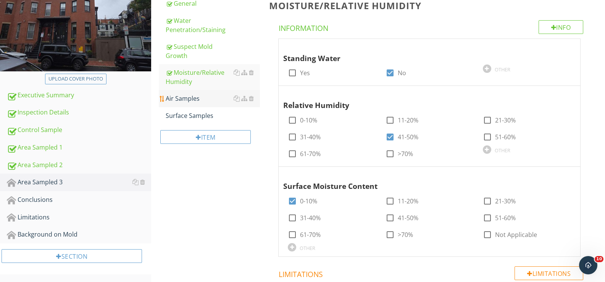
click at [184, 96] on div "Air Samples" at bounding box center [213, 98] width 94 height 9
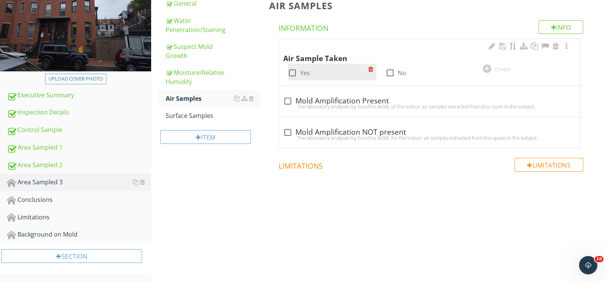
click at [305, 69] on div "check_box_outline_blank Yes" at bounding box center [299, 72] width 22 height 9
click at [304, 71] on label "Yes" at bounding box center [305, 73] width 10 height 8
checkbox input "true"
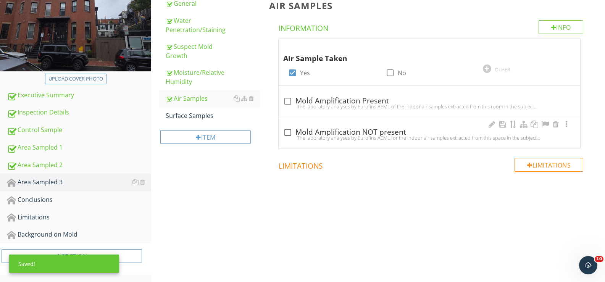
click at [346, 136] on div "The laboratory analyses by Eurofins AEML for the indoor air samples extracted f…" at bounding box center [429, 138] width 292 height 6
checkbox input "true"
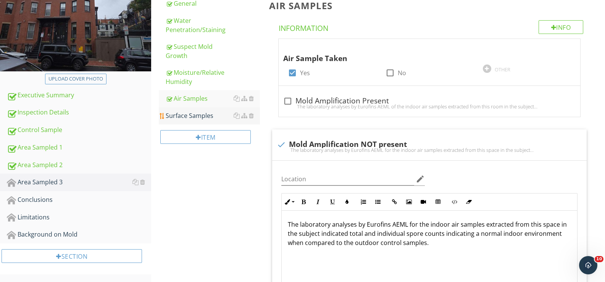
click at [184, 120] on div "Surface Samples" at bounding box center [213, 115] width 94 height 9
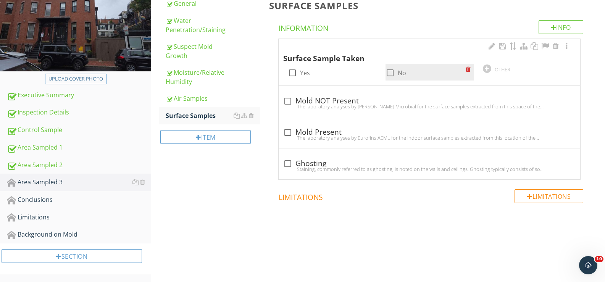
click at [391, 76] on div at bounding box center [390, 72] width 13 height 13
checkbox input "true"
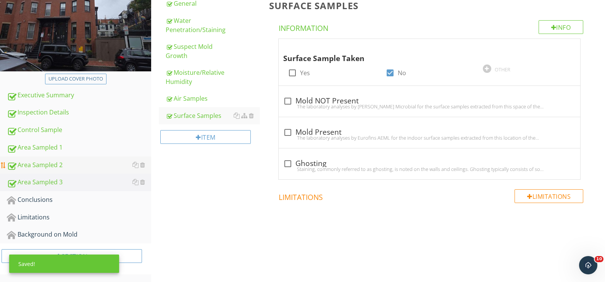
click at [52, 166] on div "Area Sampled 2" at bounding box center [79, 165] width 144 height 10
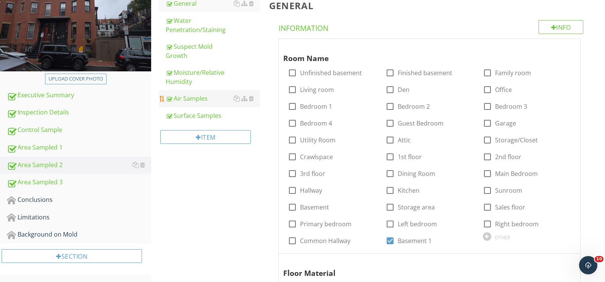
click at [180, 102] on div "Air Samples" at bounding box center [213, 98] width 94 height 9
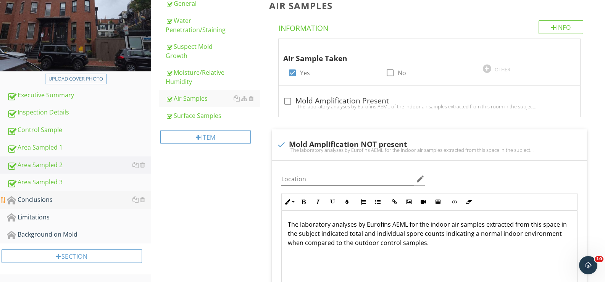
click at [36, 202] on div "Conclusions" at bounding box center [79, 200] width 144 height 10
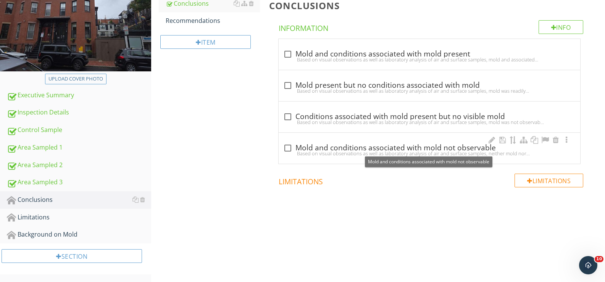
click at [303, 144] on div "check_box_outline_blank Mold and conditions associated with mold not observable" at bounding box center [429, 148] width 292 height 9
checkbox input "true"
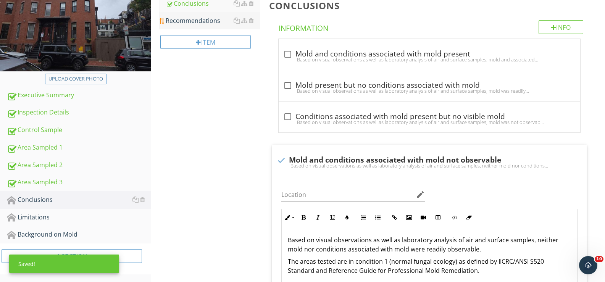
click at [187, 18] on div "Recommendations" at bounding box center [213, 20] width 94 height 9
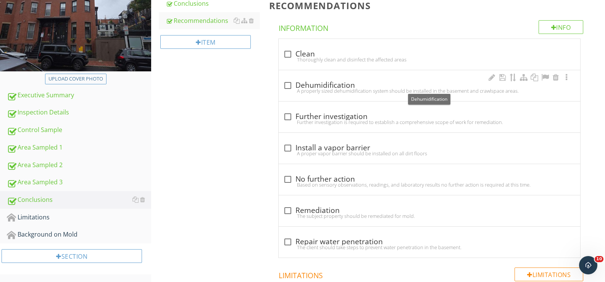
click at [291, 81] on div at bounding box center [287, 85] width 13 height 13
checkbox input "true"
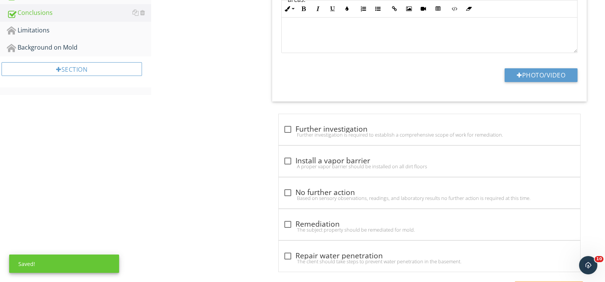
scroll to position [333, 0]
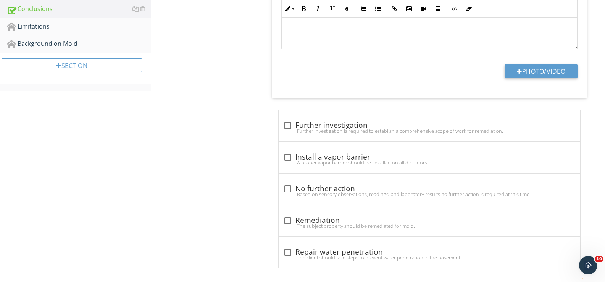
drag, startPoint x: 300, startPoint y: 189, endPoint x: 295, endPoint y: 185, distance: 6.5
click at [300, 187] on div "check_box_outline_blank No further action" at bounding box center [429, 188] width 292 height 9
checkbox input "true"
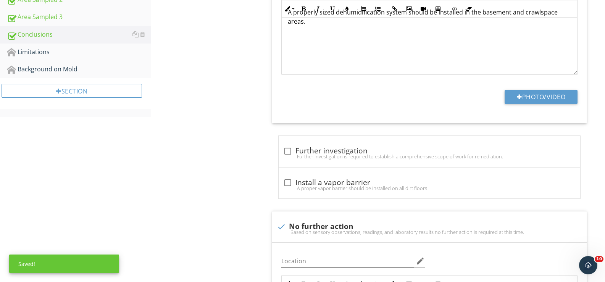
scroll to position [257, 0]
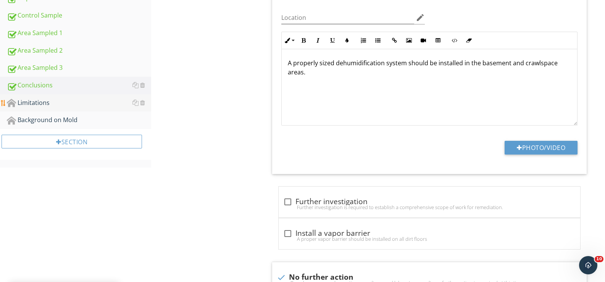
click at [36, 97] on link "Limitations" at bounding box center [79, 103] width 144 height 18
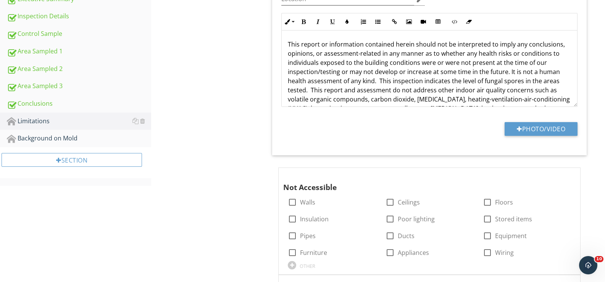
scroll to position [295, 0]
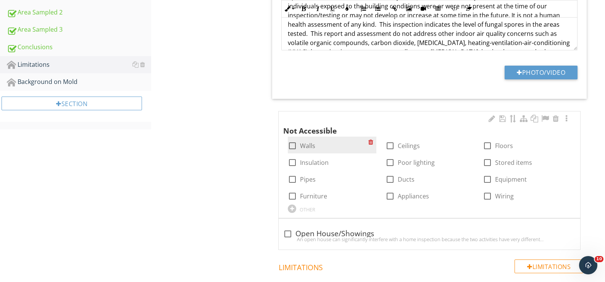
click at [299, 145] on div "check_box_outline_blank Walls" at bounding box center [301, 145] width 27 height 9
click at [302, 144] on label "Walls" at bounding box center [307, 146] width 15 height 8
checkbox input "true"
drag, startPoint x: 405, startPoint y: 149, endPoint x: 415, endPoint y: 149, distance: 9.2
click at [406, 149] on label "Ceilings" at bounding box center [409, 146] width 22 height 8
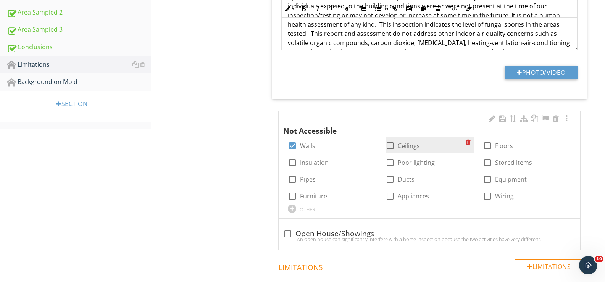
checkbox input "true"
click at [502, 147] on label "Floors" at bounding box center [504, 146] width 18 height 8
checkbox input "true"
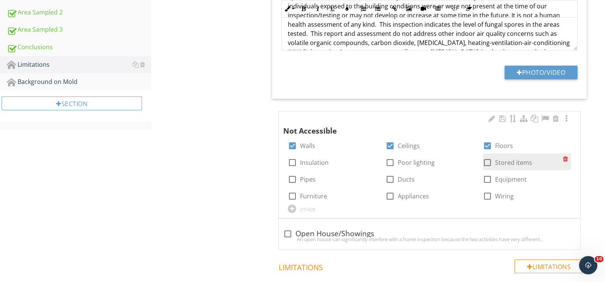
click at [494, 159] on div "check_box_outline_blank Stored items" at bounding box center [507, 162] width 49 height 9
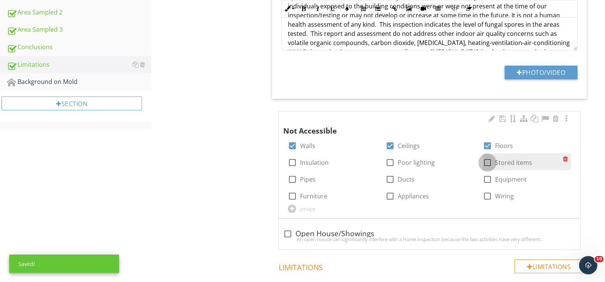
click at [485, 160] on div at bounding box center [487, 162] width 13 height 13
checkbox input "true"
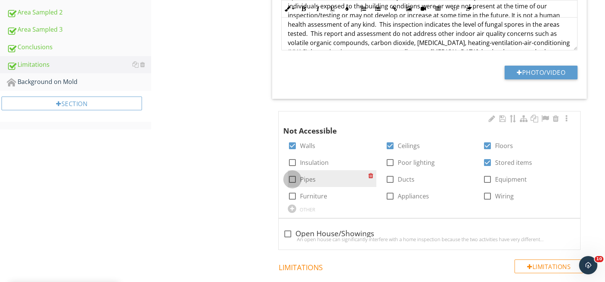
click at [295, 178] on div at bounding box center [292, 179] width 13 height 13
checkbox input "true"
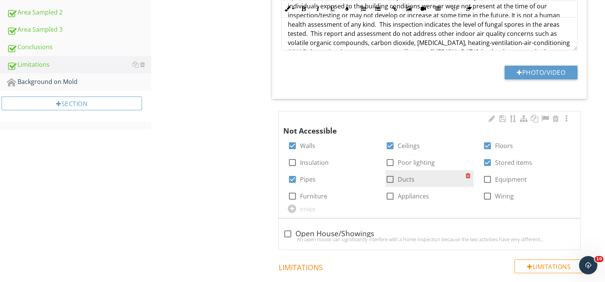
drag, startPoint x: 399, startPoint y: 179, endPoint x: 444, endPoint y: 178, distance: 45.1
click at [399, 178] on label "Ducts" at bounding box center [406, 180] width 17 height 8
checkbox input "true"
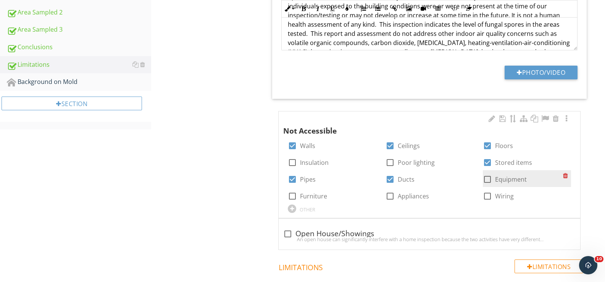
click at [501, 181] on label "Equipment" at bounding box center [511, 180] width 32 height 8
checkbox input "true"
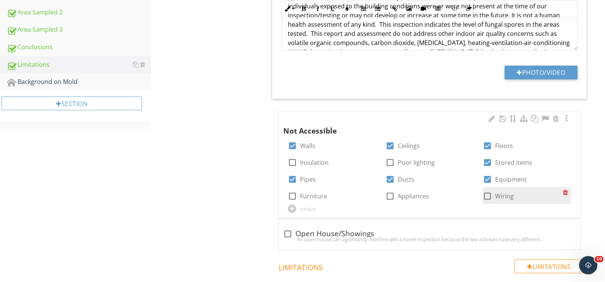
click at [495, 195] on label "Wiring" at bounding box center [504, 196] width 19 height 8
checkbox input "true"
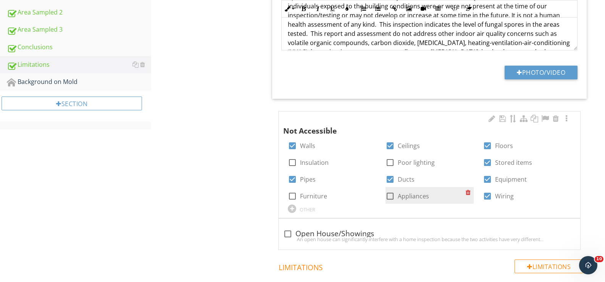
click at [409, 197] on label "Appliances" at bounding box center [413, 196] width 31 height 8
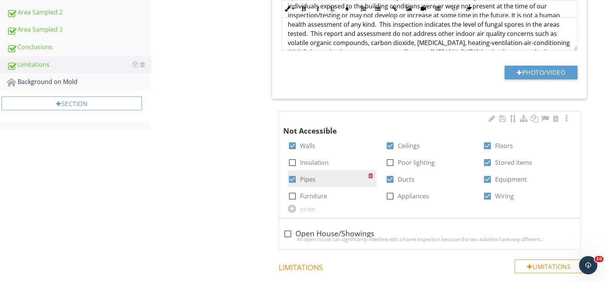
checkbox input "true"
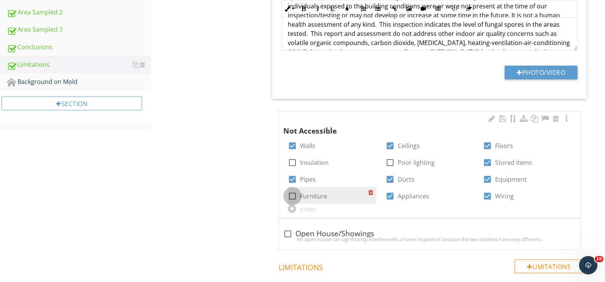
click at [293, 200] on div at bounding box center [292, 196] width 13 height 13
checkbox input "true"
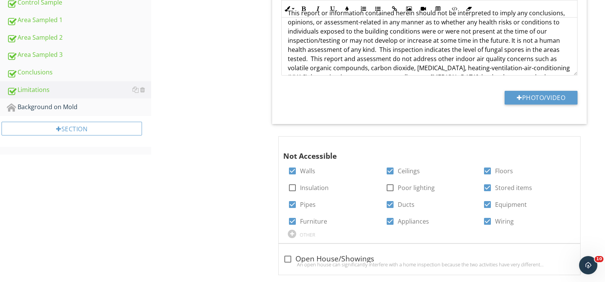
scroll to position [257, 0]
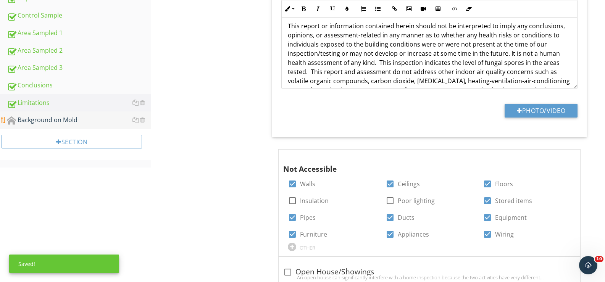
click at [50, 118] on div "Background on Mold" at bounding box center [79, 120] width 144 height 10
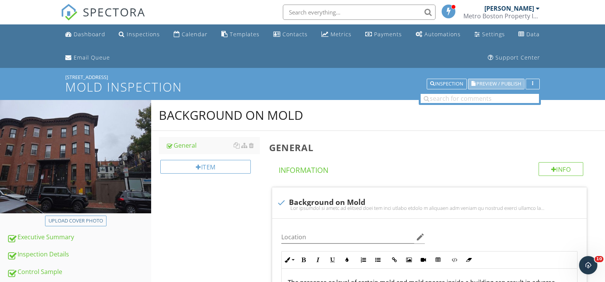
click at [514, 82] on span "Preview / Publish" at bounding box center [498, 84] width 45 height 5
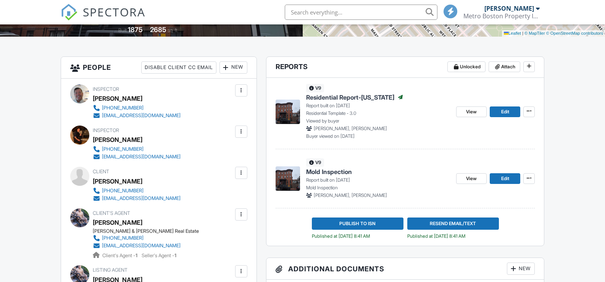
scroll to position [191, 0]
click at [503, 110] on span "Edit" at bounding box center [505, 112] width 8 height 8
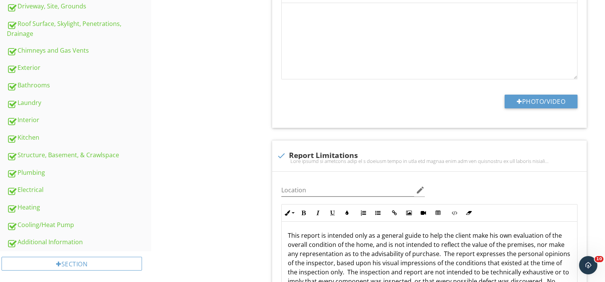
scroll to position [144, 0]
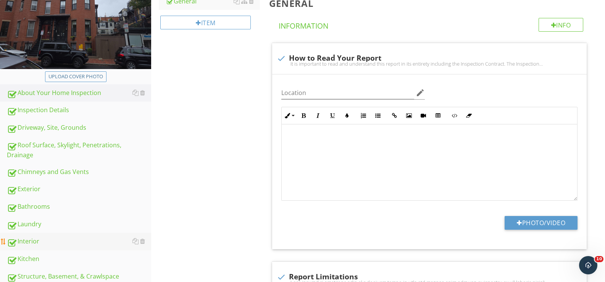
click at [21, 244] on div "Interior" at bounding box center [79, 242] width 144 height 10
type textarea "<p><span class="fr-video fr-draggable" contenteditable="false" style="display: …"
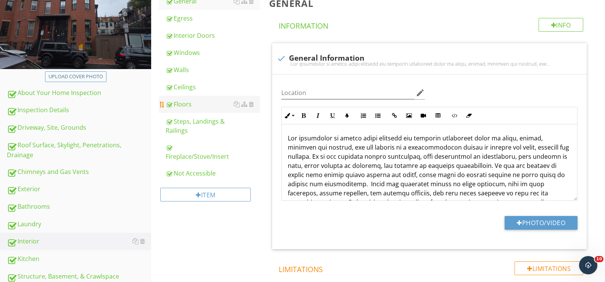
click at [184, 107] on div "Floors" at bounding box center [213, 104] width 94 height 9
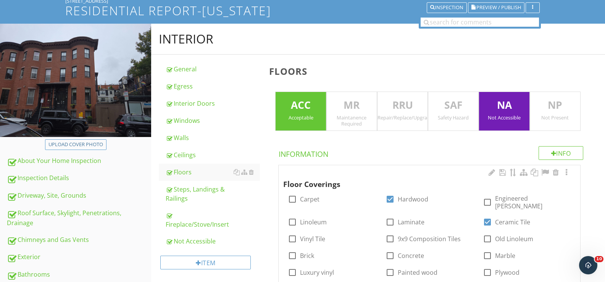
scroll to position [68, 0]
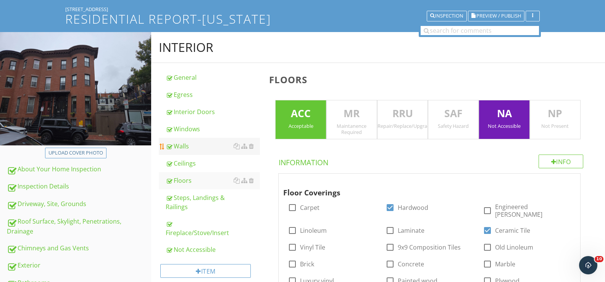
click at [179, 145] on div "Walls" at bounding box center [213, 146] width 94 height 9
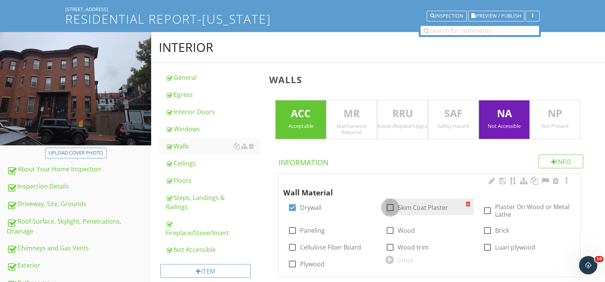
click at [392, 206] on div at bounding box center [390, 207] width 13 height 13
checkbox input "true"
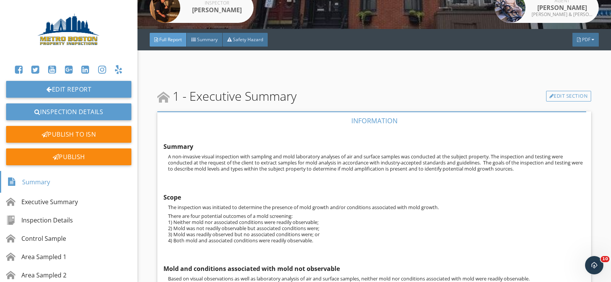
scroll to position [153, 0]
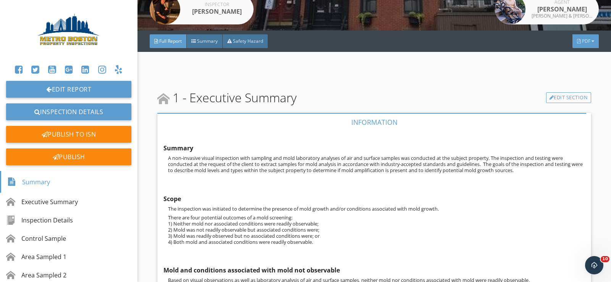
click at [582, 40] on span "PDF" at bounding box center [586, 41] width 8 height 6
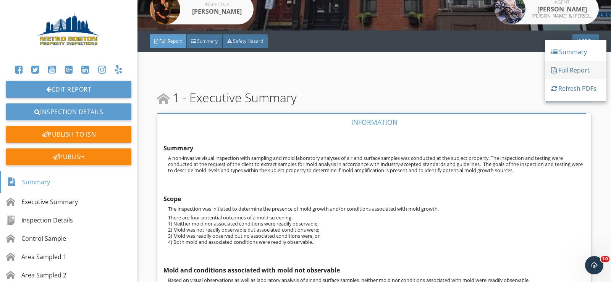
click at [564, 71] on div "Full Report" at bounding box center [575, 70] width 49 height 9
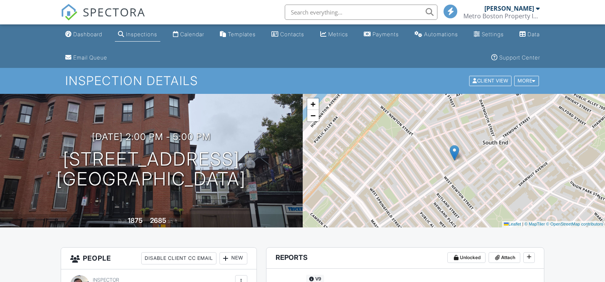
scroll to position [153, 0]
